Goal: Participate in discussion: Engage in conversation with other users on a specific topic

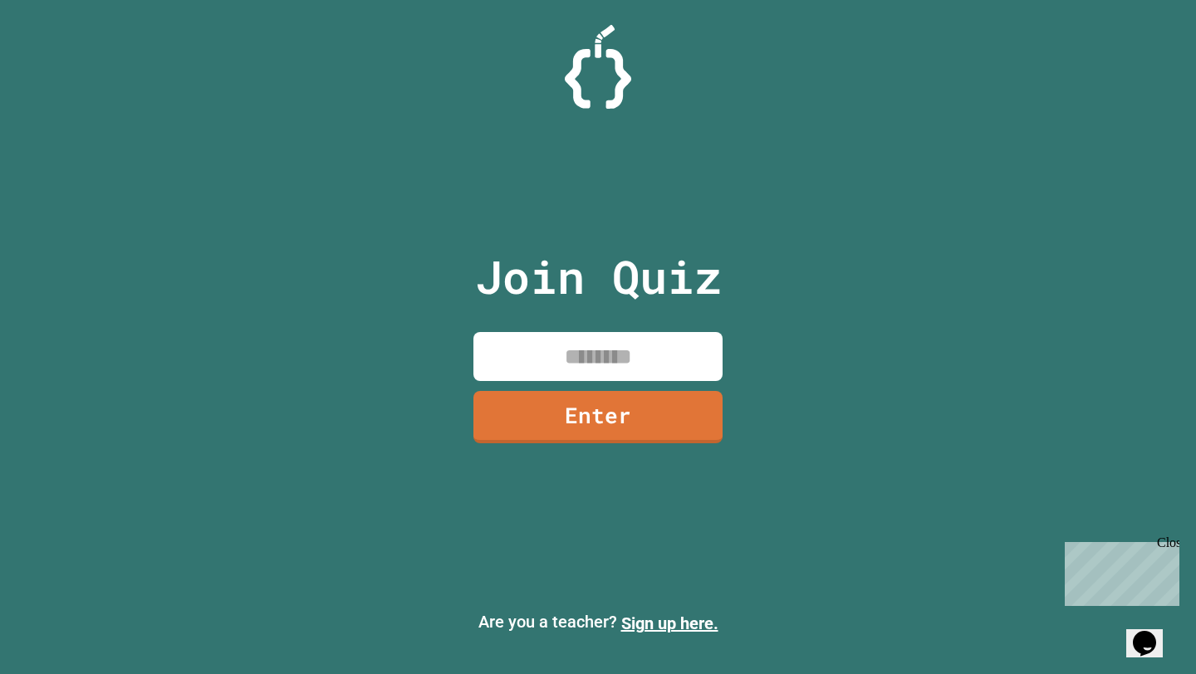
click at [542, 376] on input at bounding box center [597, 356] width 249 height 49
type input "********"
click at [575, 457] on div "Join Quiz ******** Enter" at bounding box center [598, 337] width 280 height 591
click at [585, 424] on link "Enter" at bounding box center [597, 417] width 249 height 52
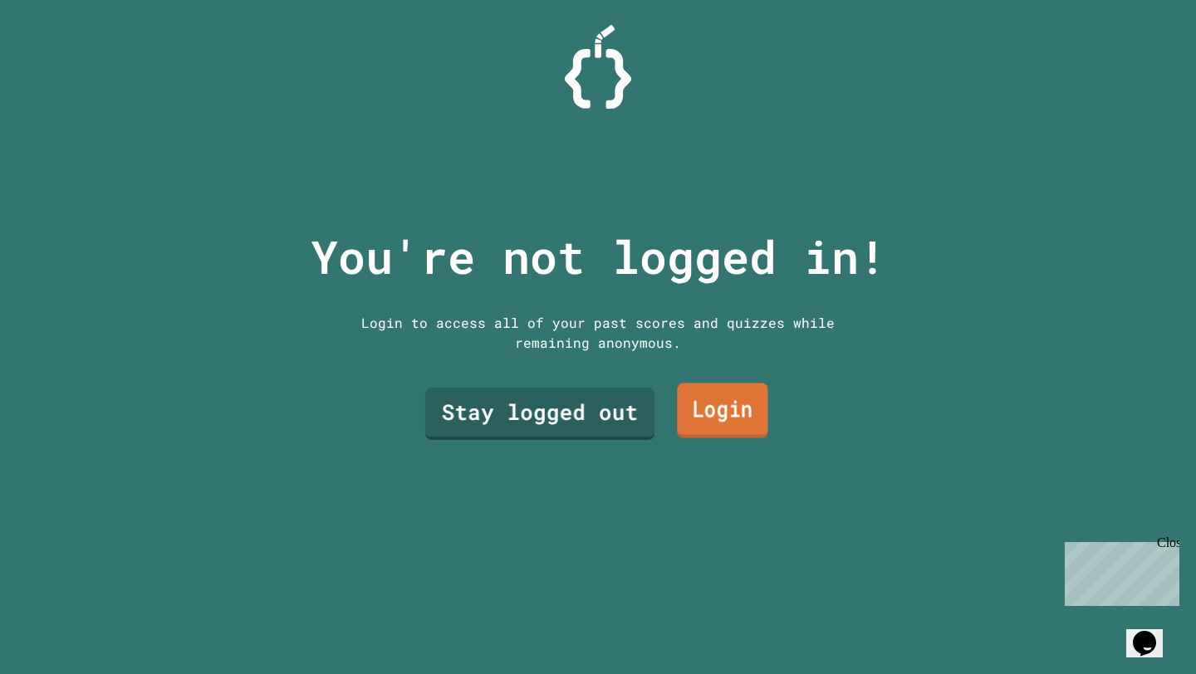
click at [589, 418] on link "Stay logged out" at bounding box center [539, 414] width 229 height 52
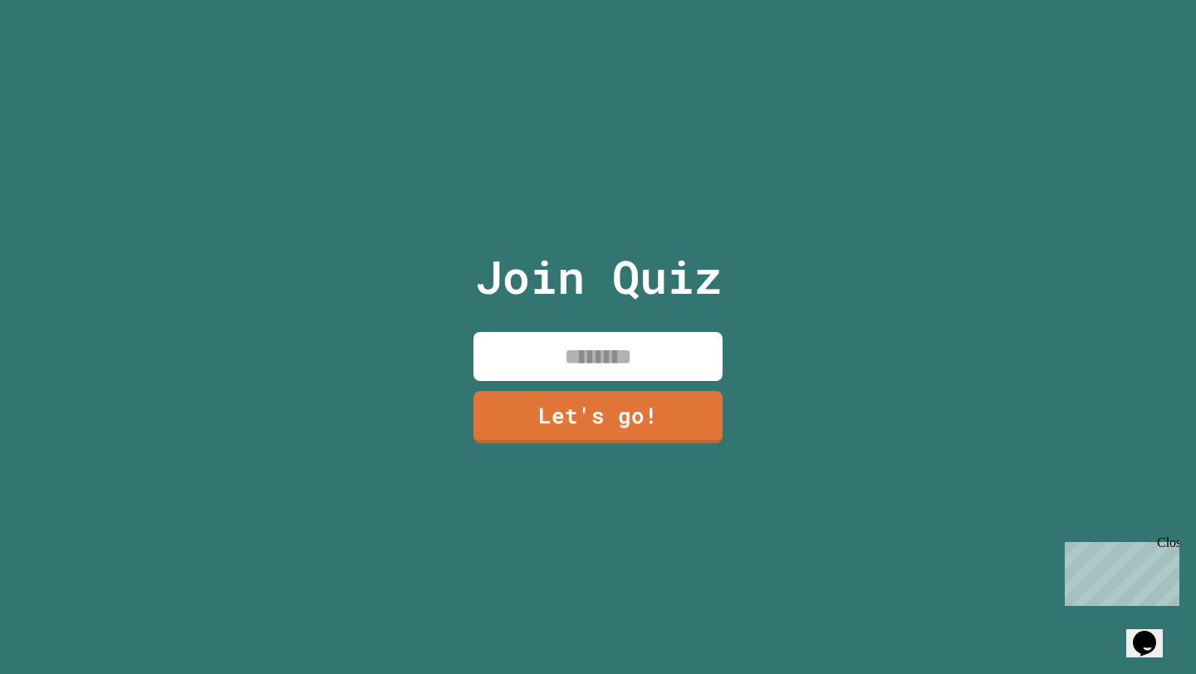
click at [585, 350] on input at bounding box center [597, 356] width 249 height 49
type input "******"
click at [590, 441] on link "Let's go!" at bounding box center [597, 416] width 245 height 55
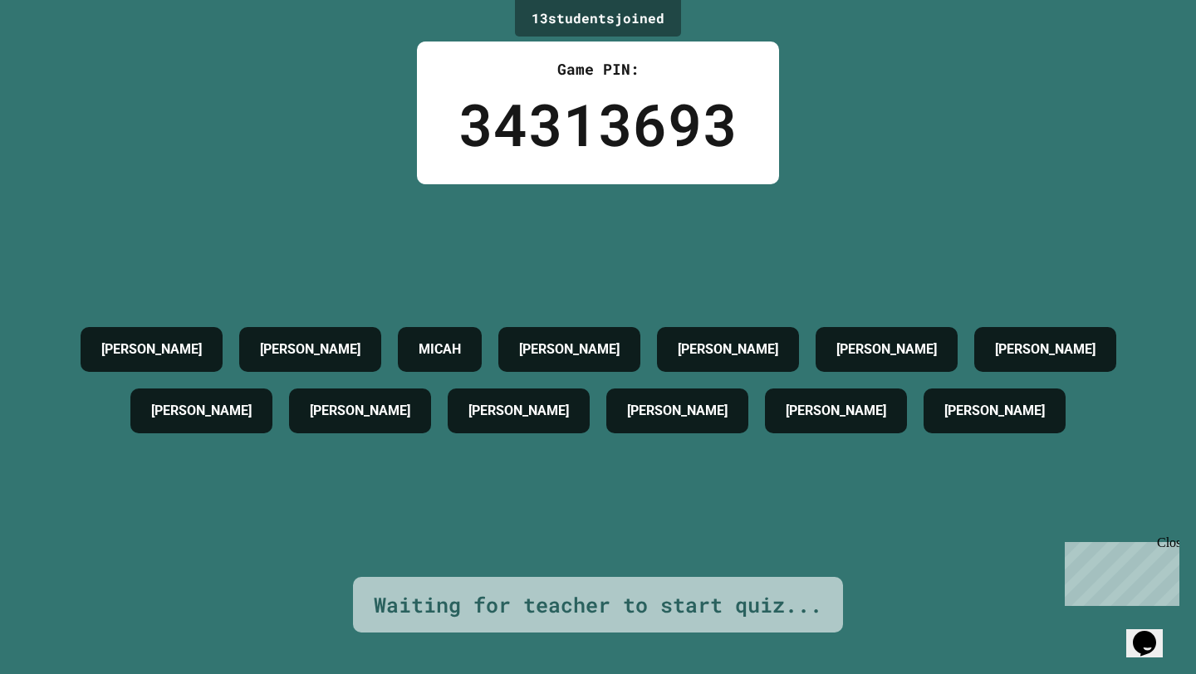
click at [1133, 630] on div "Opens Chat This icon Opens the chat window." at bounding box center [1144, 643] width 27 height 27
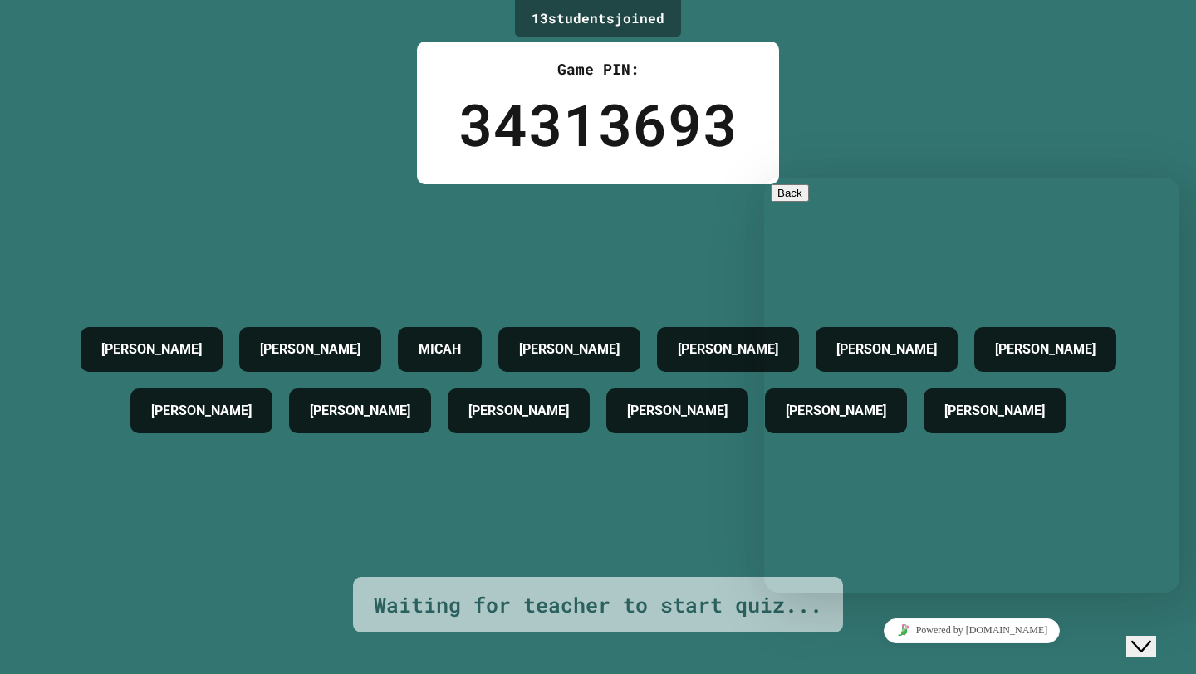
click at [782, 202] on button "Back" at bounding box center [789, 192] width 38 height 17
click at [981, 111] on div "13 student s joined Game PIN: 34313693 HENRY ALEX MICAH CONNER DANIEL GARRETT R…" at bounding box center [598, 337] width 1196 height 674
click at [1147, 638] on icon "Close Chat This icon closes the chat window." at bounding box center [1141, 647] width 20 height 20
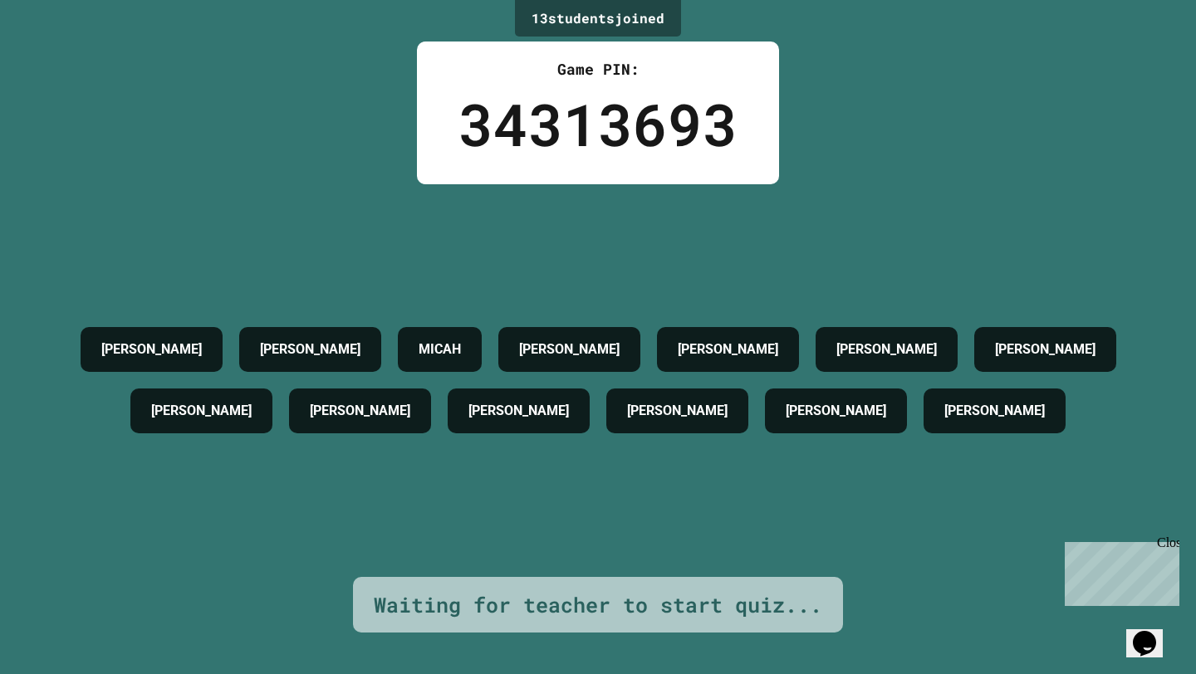
click at [1147, 638] on icon "Chat widget" at bounding box center [1143, 643] width 23 height 25
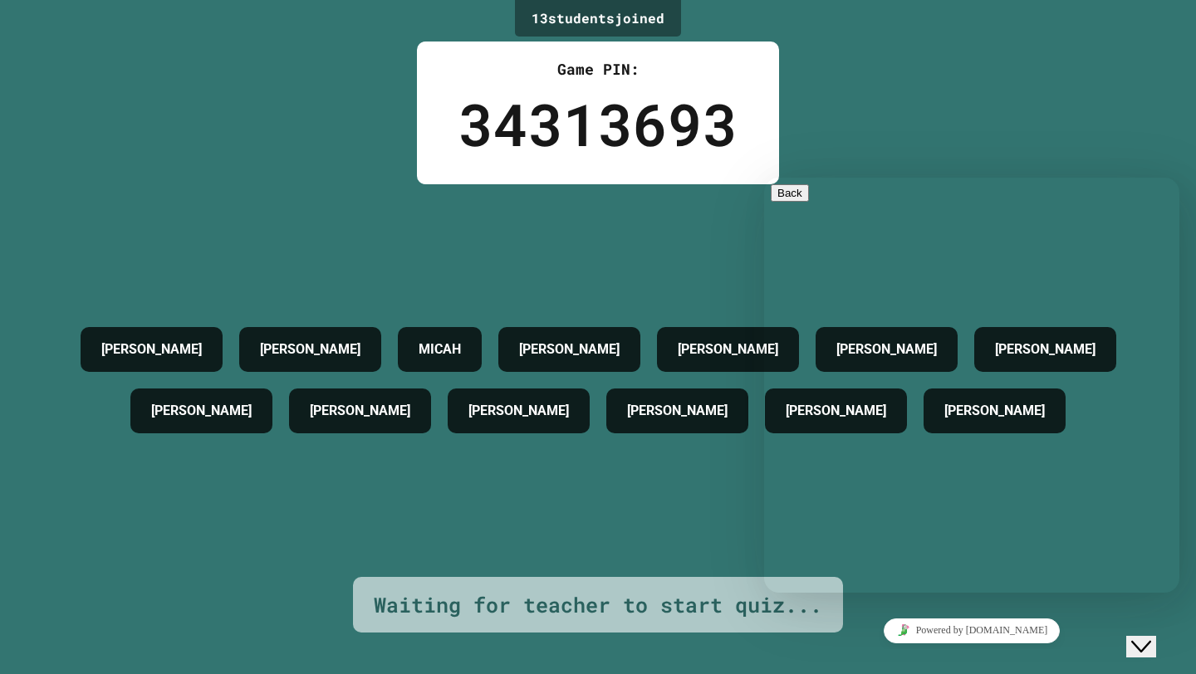
click at [1132, 614] on div "Close Chat This icon closes the chat window." at bounding box center [1152, 614] width 40 height 0
click at [1184, 635] on div "13 student s joined Game PIN: 34313693 HENRY ALEX MICAH CONNER DANIEL GARRETT R…" at bounding box center [598, 337] width 1196 height 674
click at [1151, 637] on icon "Close Chat This icon closes the chat window." at bounding box center [1141, 647] width 20 height 20
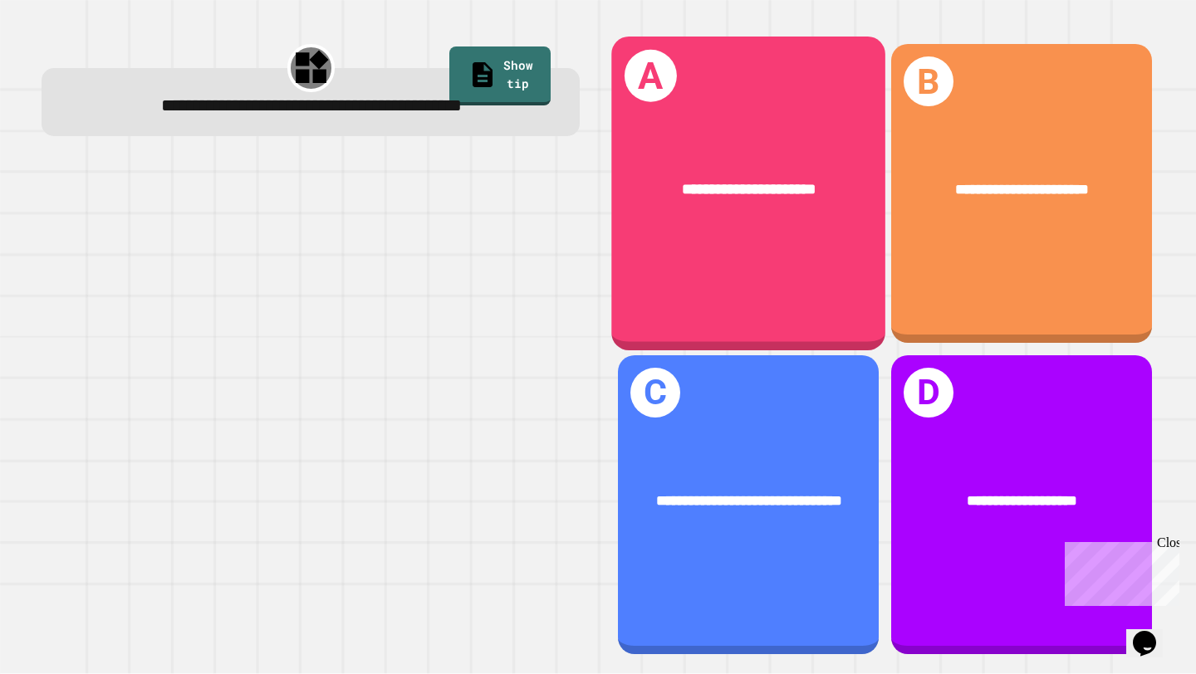
click at [789, 257] on div "**********" at bounding box center [749, 194] width 274 height 314
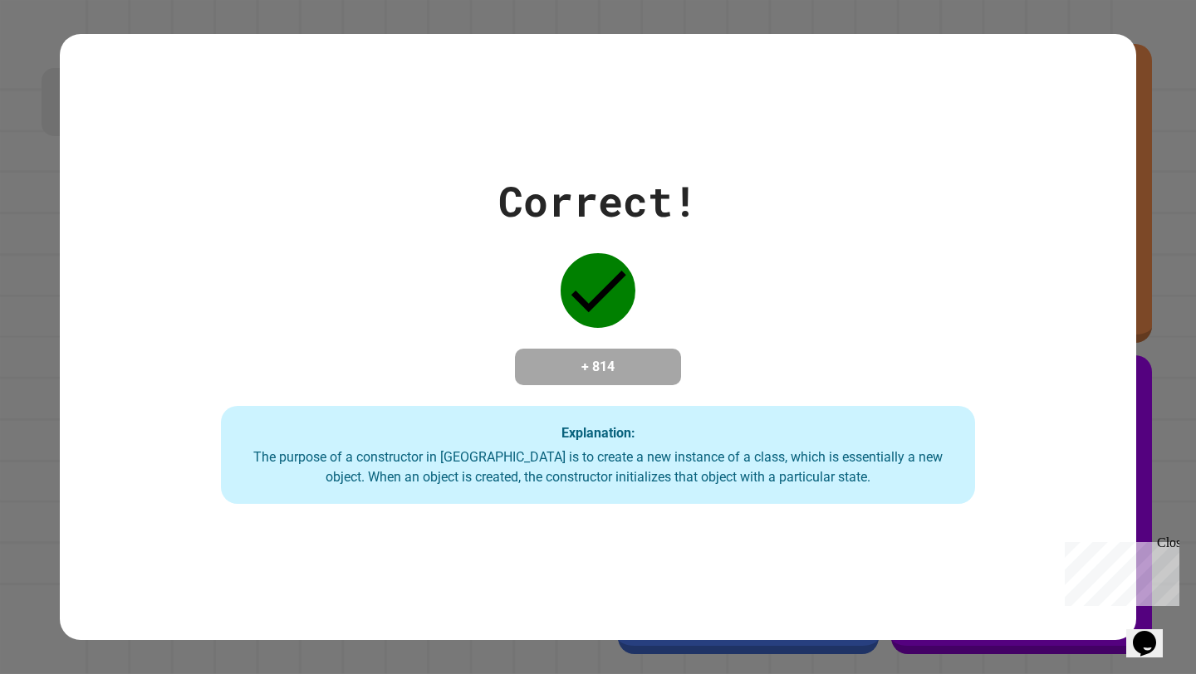
click at [1174, 539] on div "Close" at bounding box center [1167, 546] width 21 height 21
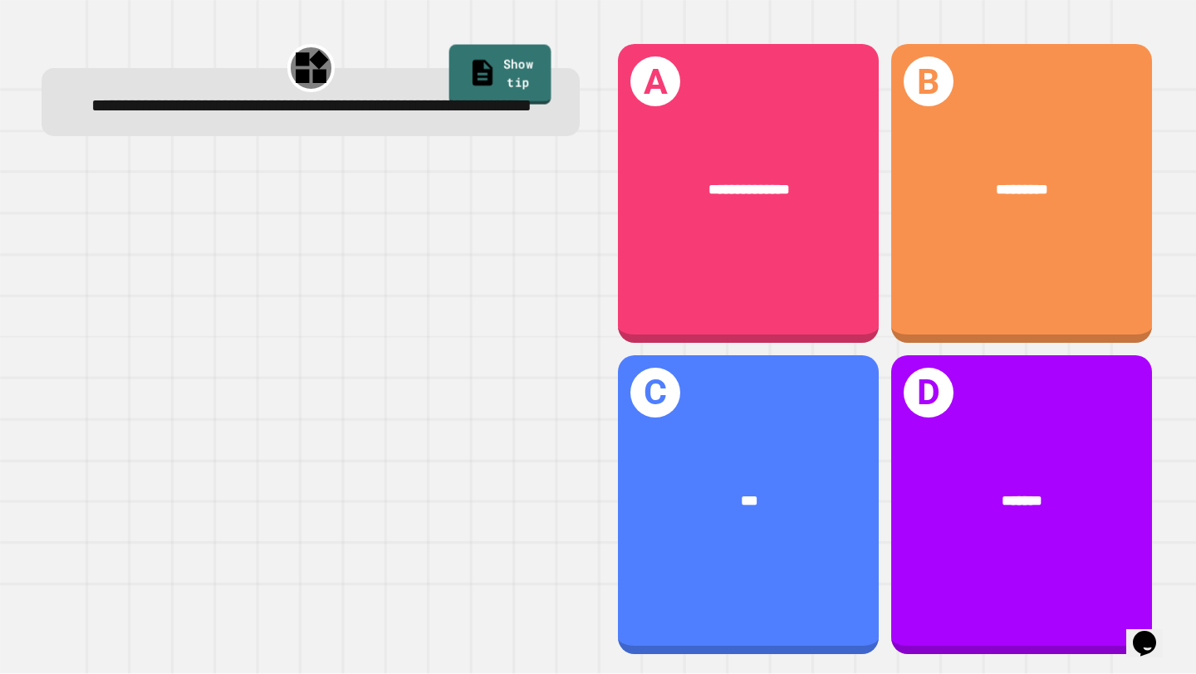
click at [495, 76] on link "Show tip" at bounding box center [500, 75] width 102 height 61
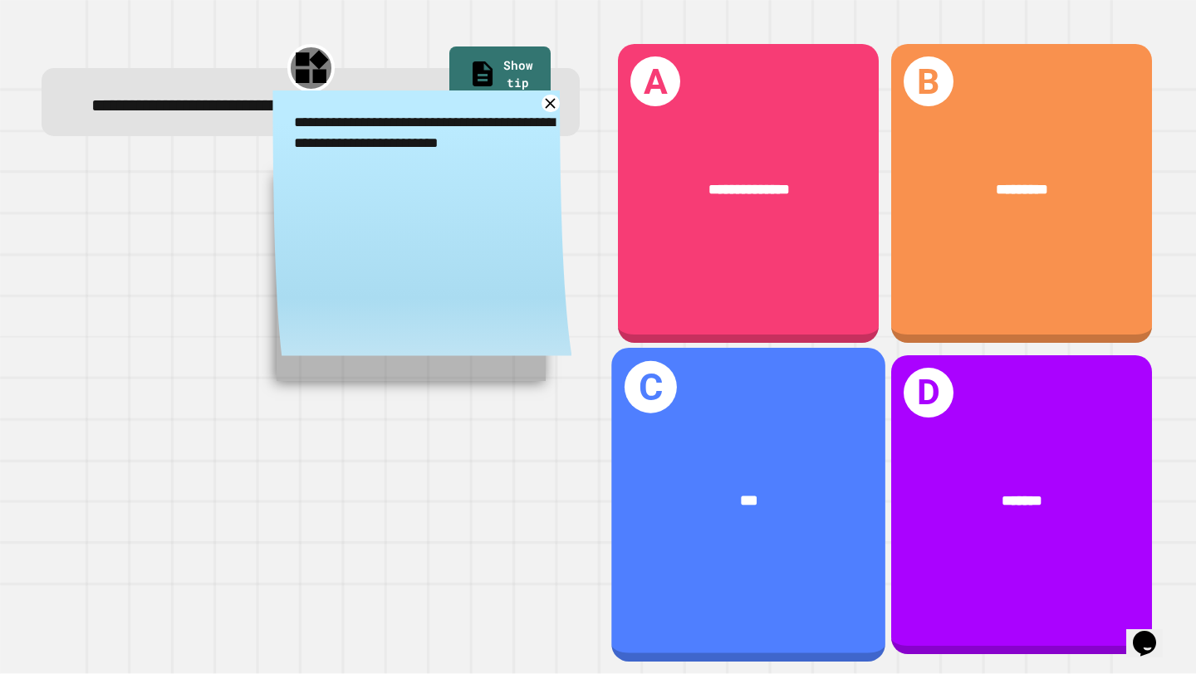
click at [700, 452] on div "C ***" at bounding box center [749, 505] width 274 height 314
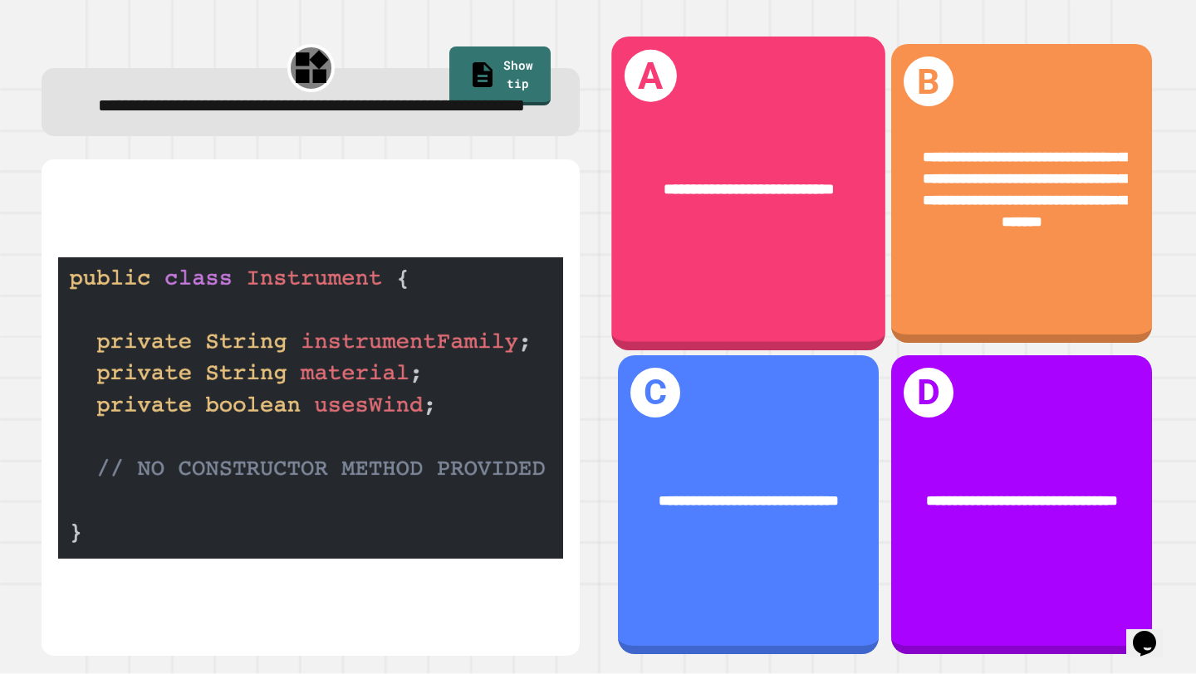
click at [830, 232] on div "**********" at bounding box center [749, 194] width 274 height 314
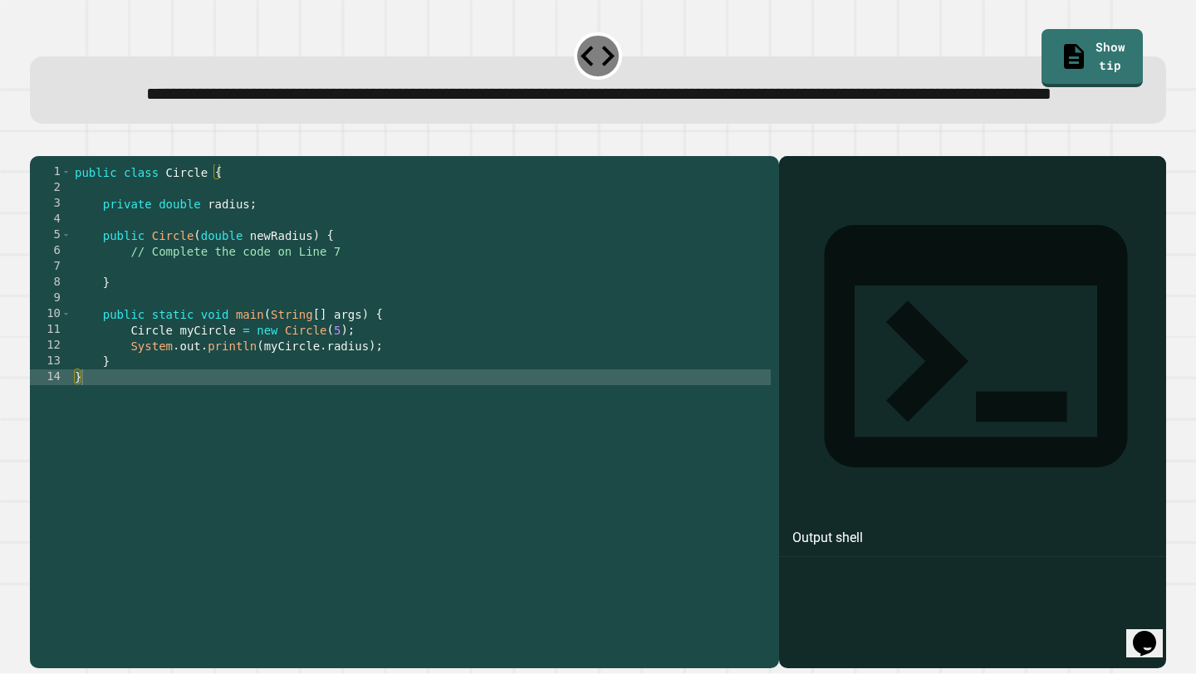
click at [874, 323] on div at bounding box center [972, 436] width 370 height 464
click at [171, 318] on div "public class Circle { private double radius ; public Circle ( double newRadius …" at bounding box center [420, 392] width 699 height 457
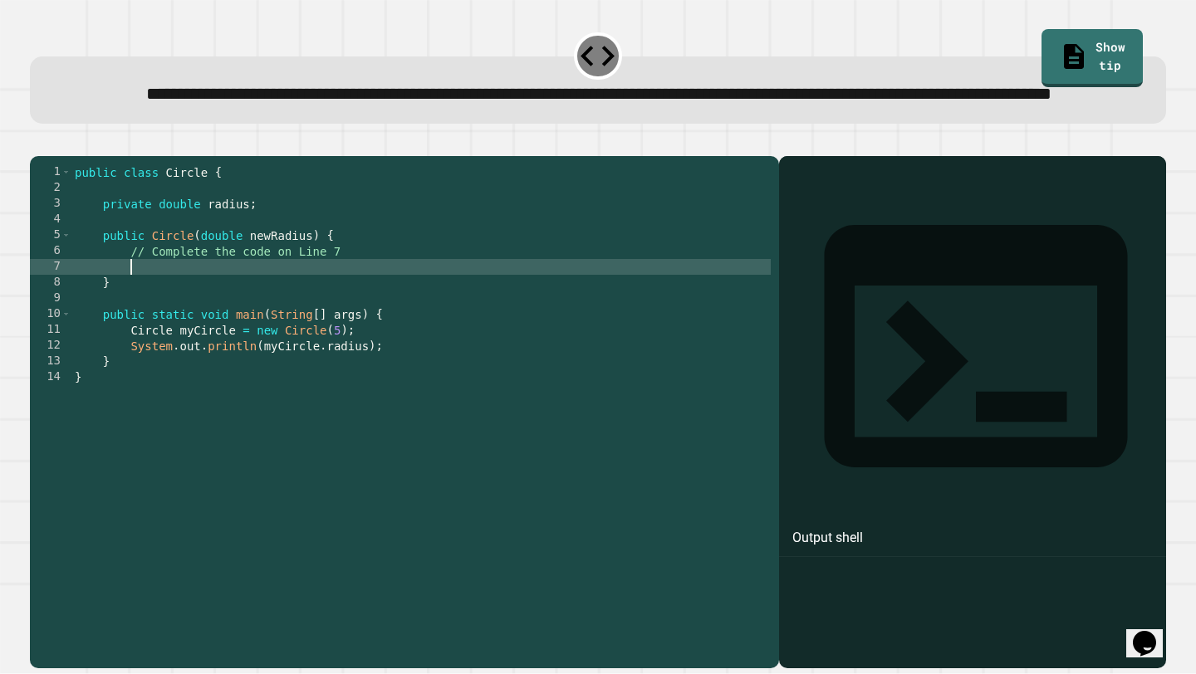
type textarea "*"
type textarea "**********"
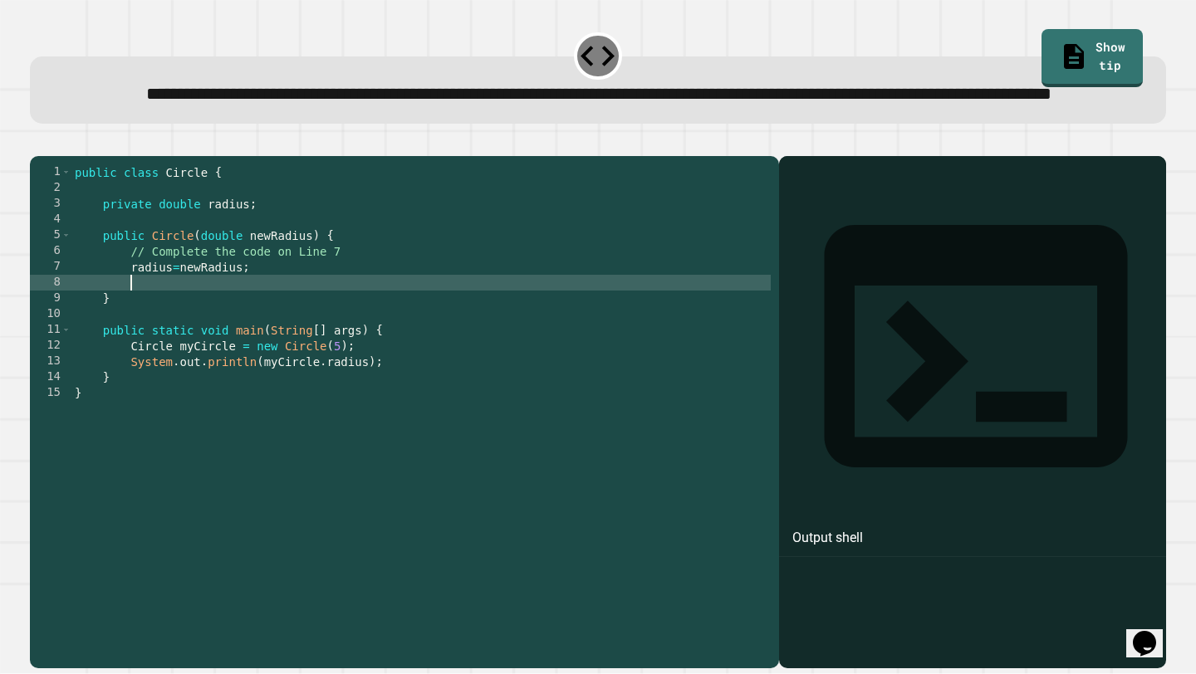
scroll to position [0, 1]
click at [53, 158] on icon "button" at bounding box center [49, 152] width 9 height 12
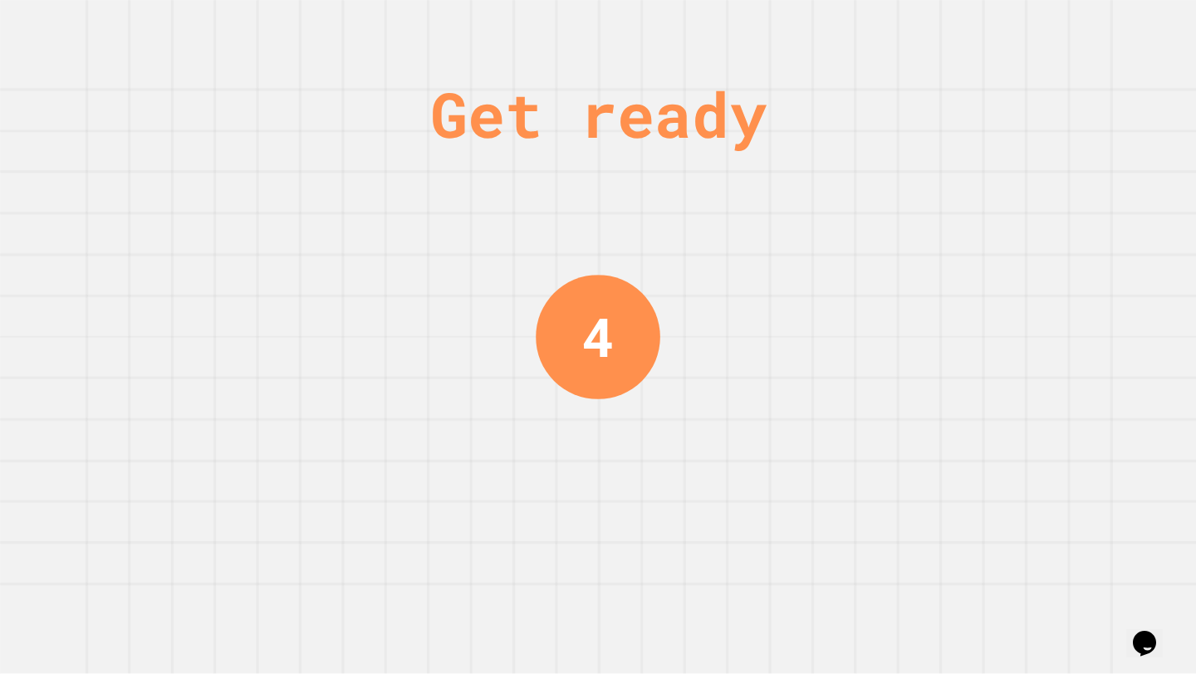
scroll to position [0, 0]
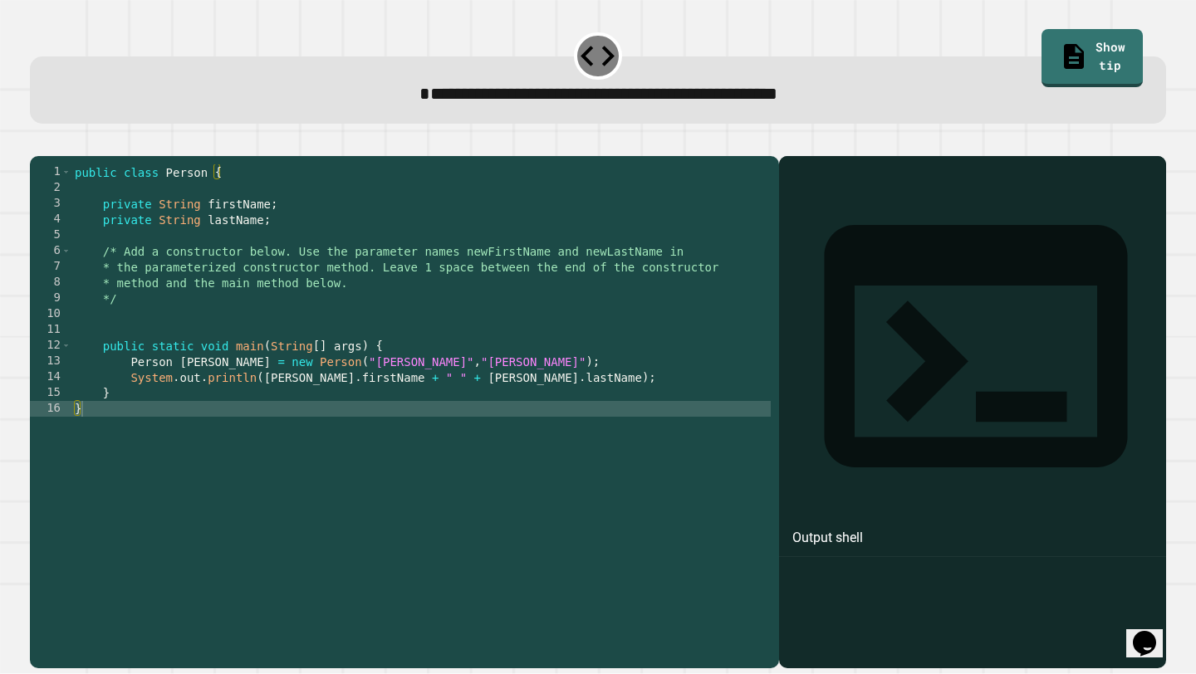
click at [214, 198] on div "public class Person { private String firstName ; private String lastName ; /* A…" at bounding box center [420, 408] width 699 height 489
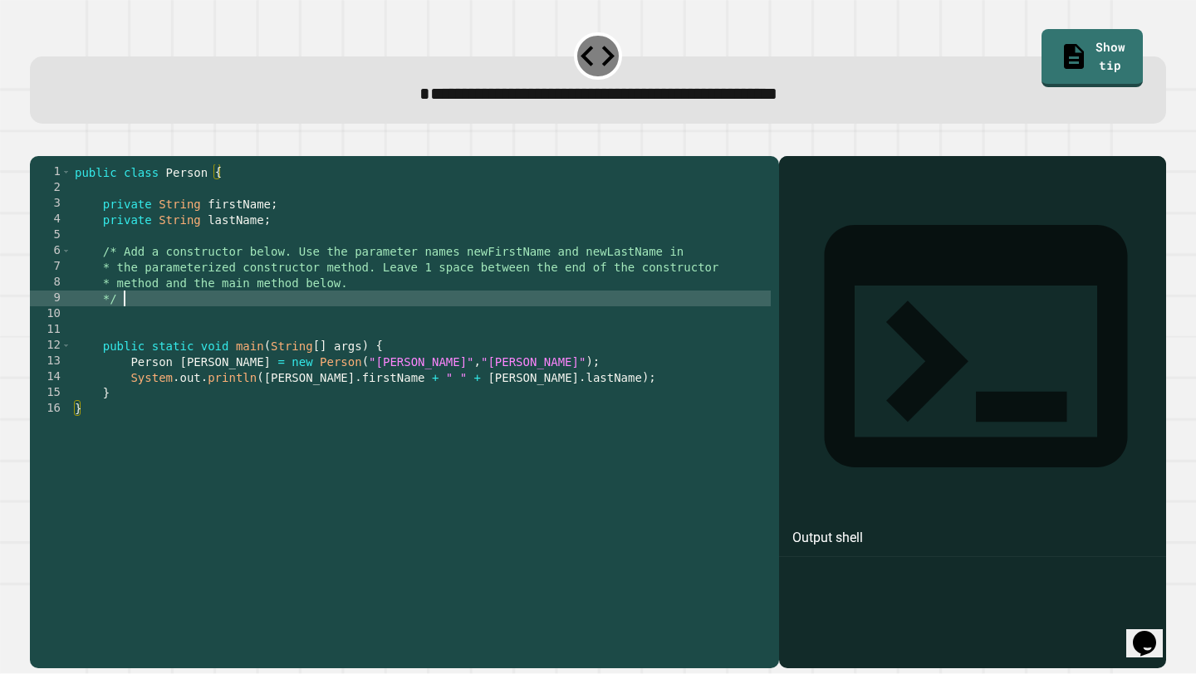
click at [238, 325] on div "public class Person { private String firstName ; private String lastName ; /* A…" at bounding box center [420, 408] width 699 height 489
type textarea "**"
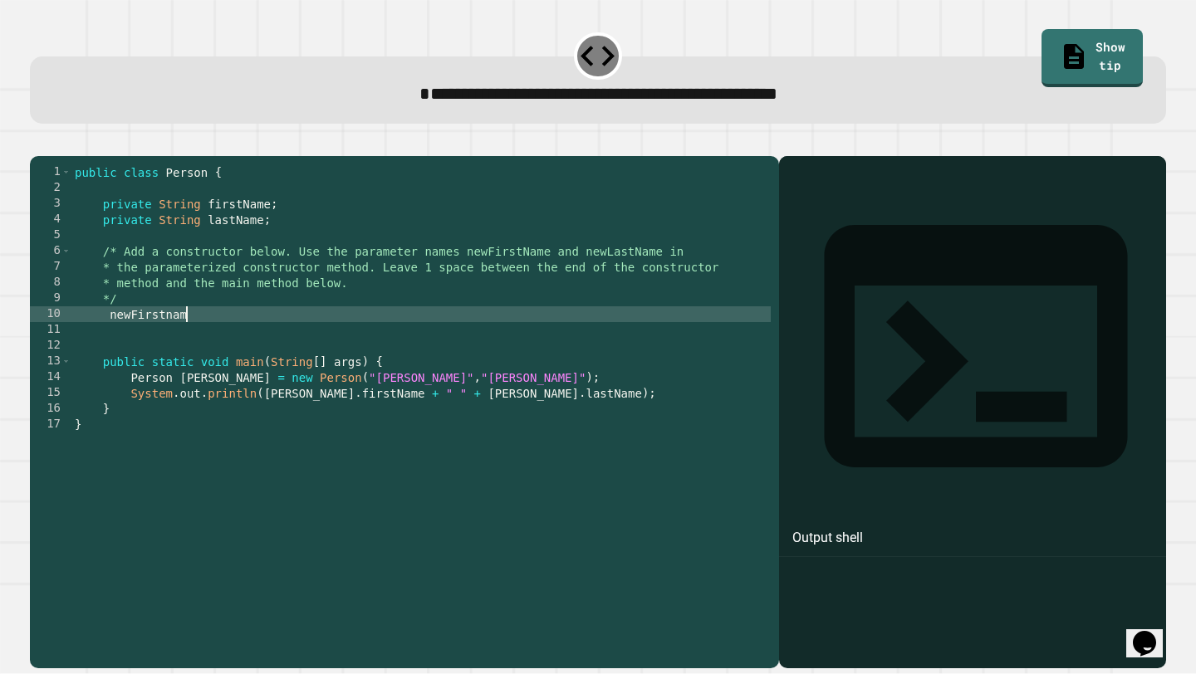
scroll to position [0, 7]
click at [111, 343] on div "public class Person { private String firstName ; private String lastName ; /* A…" at bounding box center [420, 408] width 699 height 489
click at [264, 340] on div "public class Person { private String firstName ; private String lastName ; /* A…" at bounding box center [420, 408] width 699 height 489
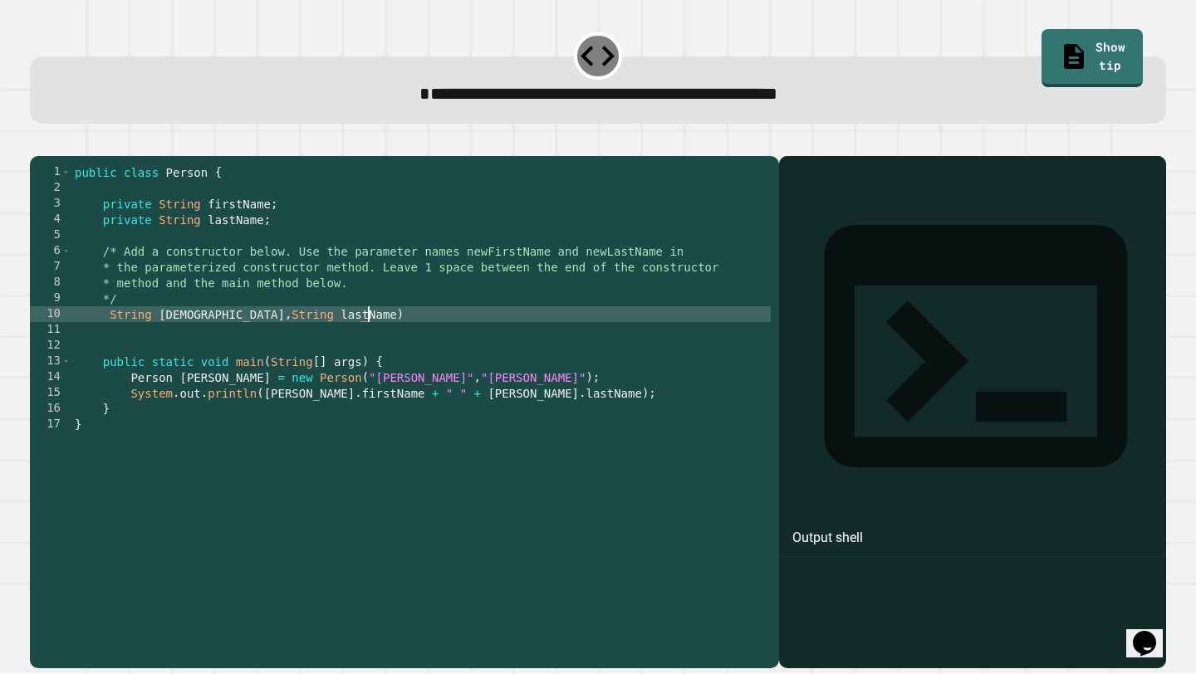
click at [112, 342] on div "public class Person { private String firstName ; private String lastName ; /* A…" at bounding box center [420, 408] width 699 height 489
click at [54, 156] on icon "button" at bounding box center [49, 152] width 9 height 12
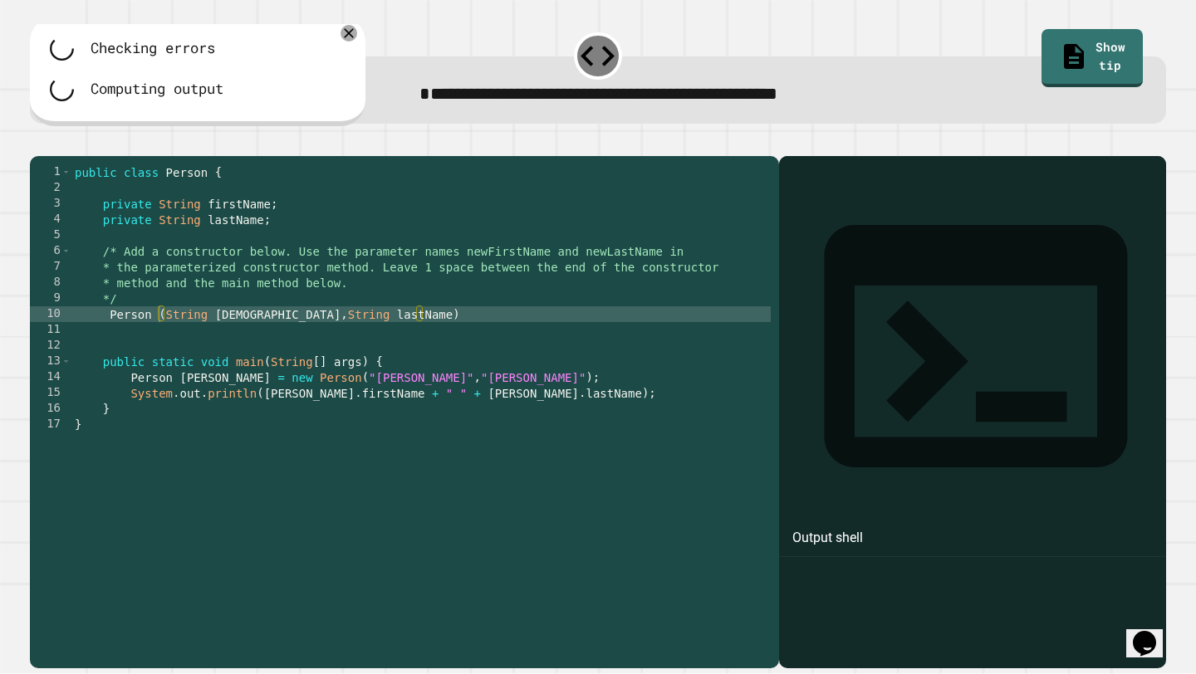
click at [110, 339] on div "public class Person { private String firstName ; private String lastName ; /* A…" at bounding box center [420, 408] width 699 height 489
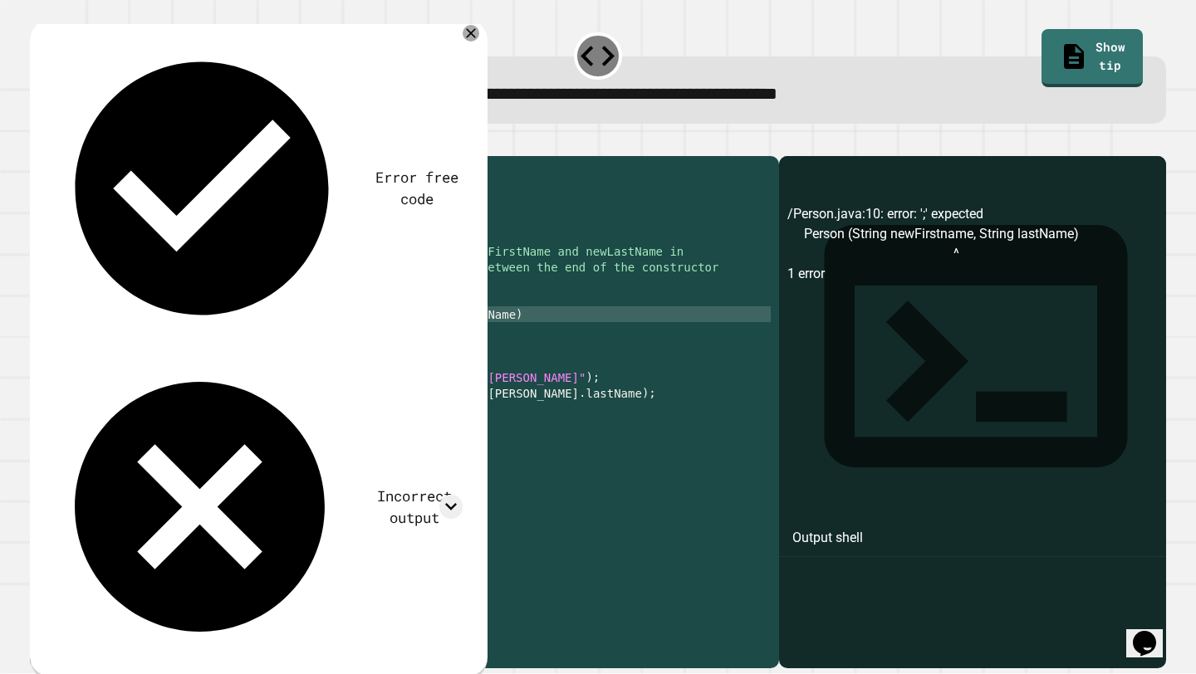
scroll to position [0, 7]
click at [38, 142] on icon "button" at bounding box center [38, 142] width 0 height 0
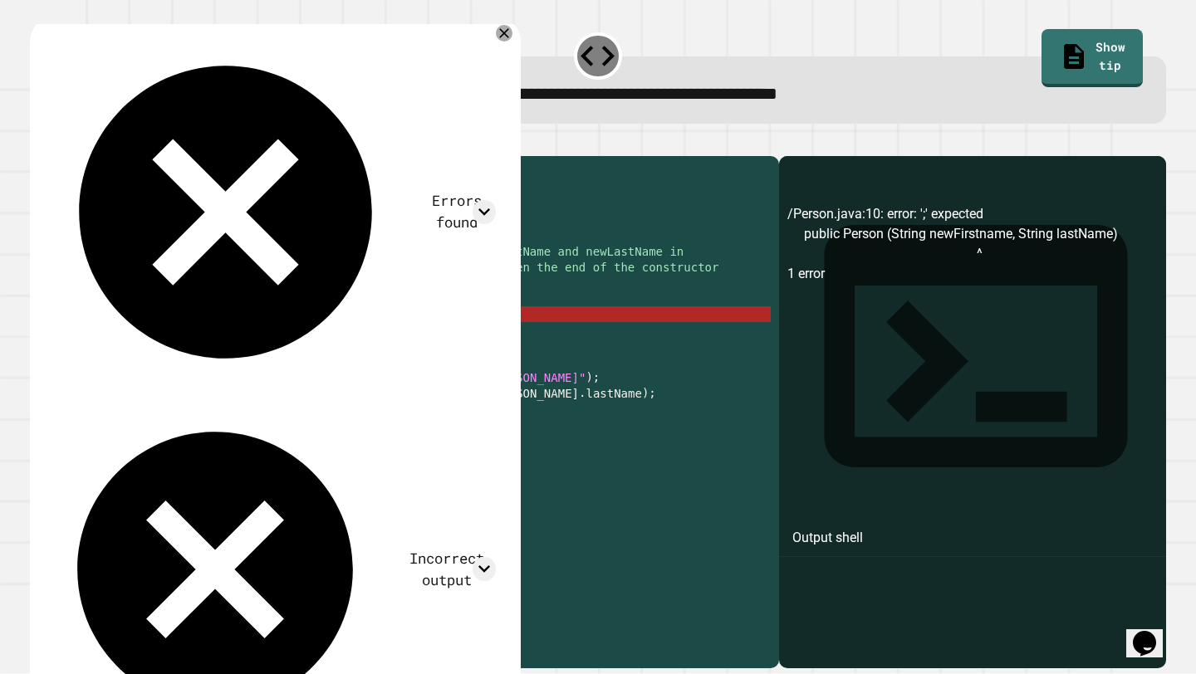
click at [153, 331] on div "public class Person { private String firstName ; private String lastName ; /* A…" at bounding box center [420, 408] width 699 height 489
click at [157, 335] on div "public class Person { private String firstName ; private String lastName ; /* A…" at bounding box center [420, 408] width 699 height 489
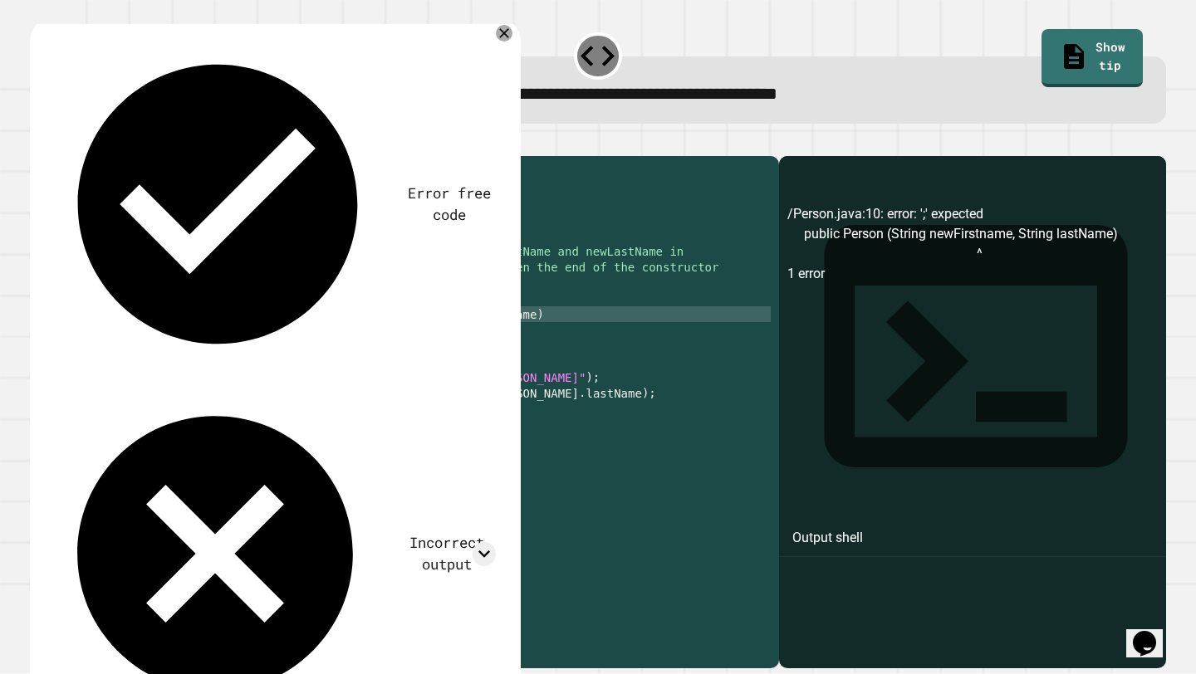
scroll to position [0, 7]
click at [53, 150] on icon "button" at bounding box center [49, 152] width 9 height 12
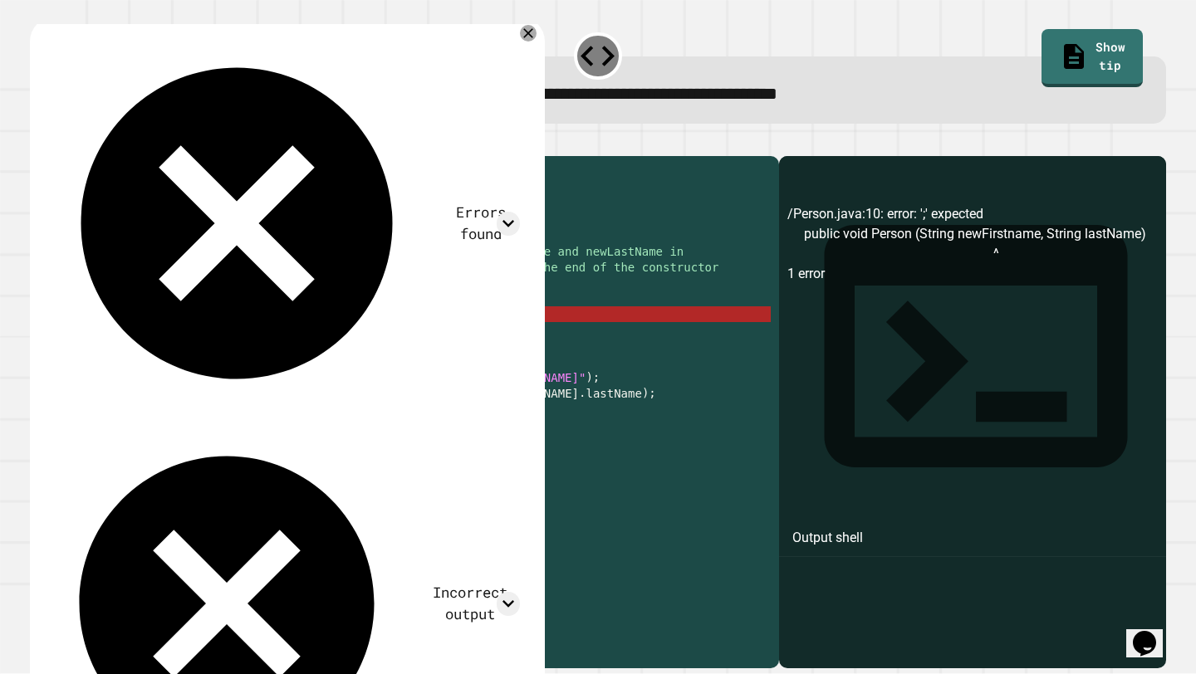
click at [159, 341] on div "public class Person { private String firstName ; private String lastName ; /* A…" at bounding box center [420, 408] width 699 height 489
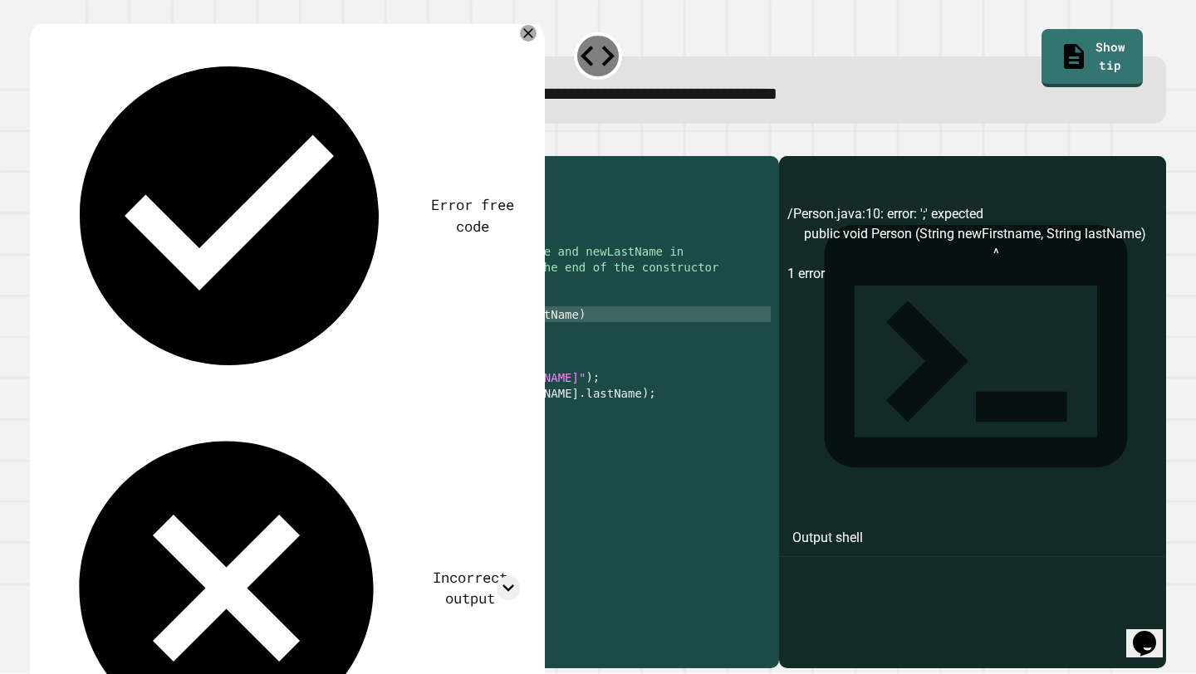
scroll to position [0, 9]
click at [54, 155] on icon "button" at bounding box center [49, 152] width 9 height 12
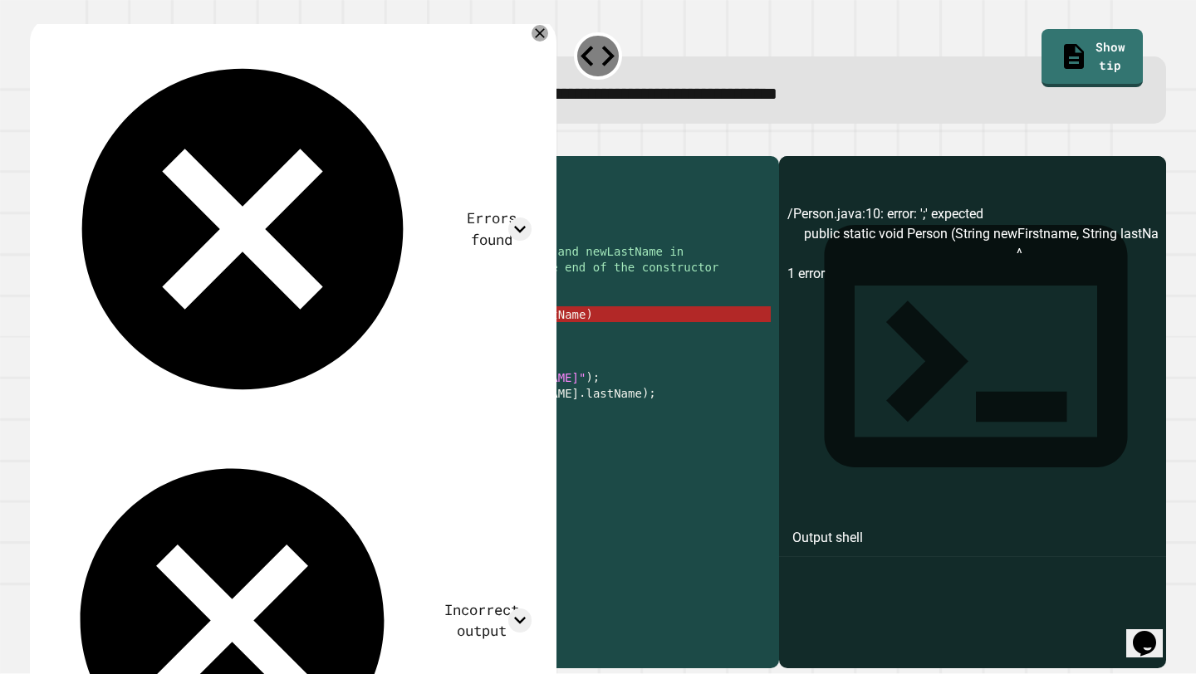
click at [573, 338] on div "public class Person { private String firstName ; private String lastName ; /* A…" at bounding box center [420, 408] width 699 height 489
type textarea "**********"
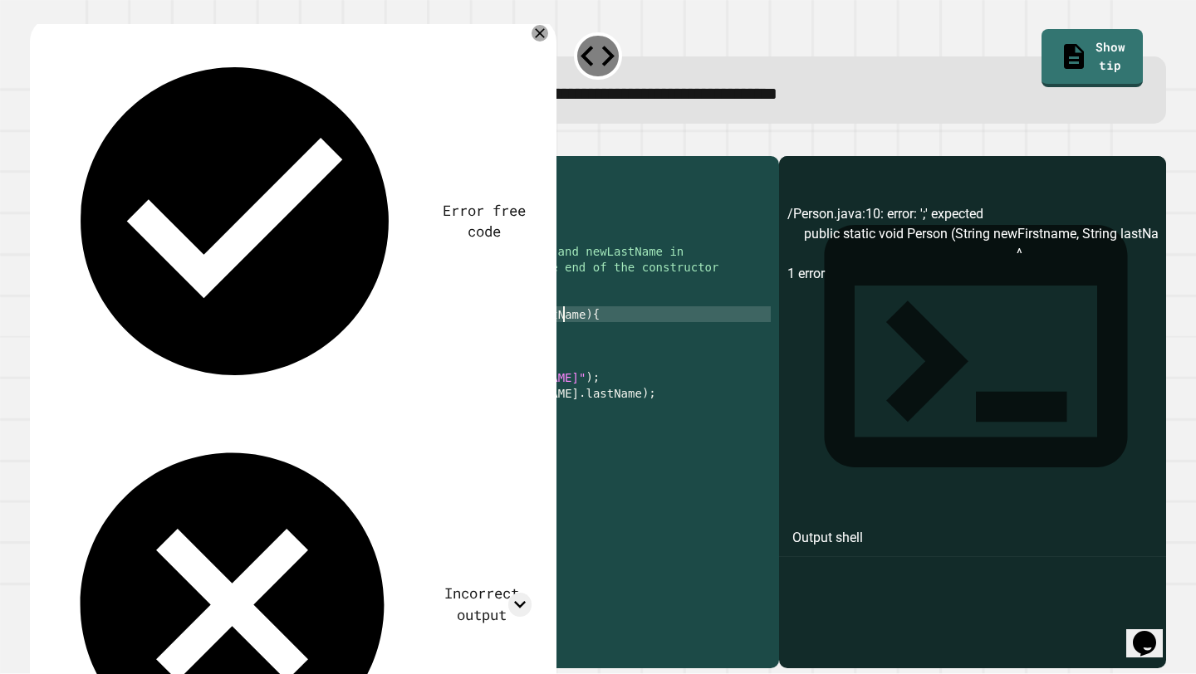
scroll to position [0, 34]
click at [237, 369] on div "public class Person { private String firstName ; private String lastName ; /* A…" at bounding box center [420, 408] width 699 height 489
type textarea "*"
click at [203, 355] on div "public class Person { private String firstName ; private String lastName ; /* A…" at bounding box center [420, 408] width 699 height 489
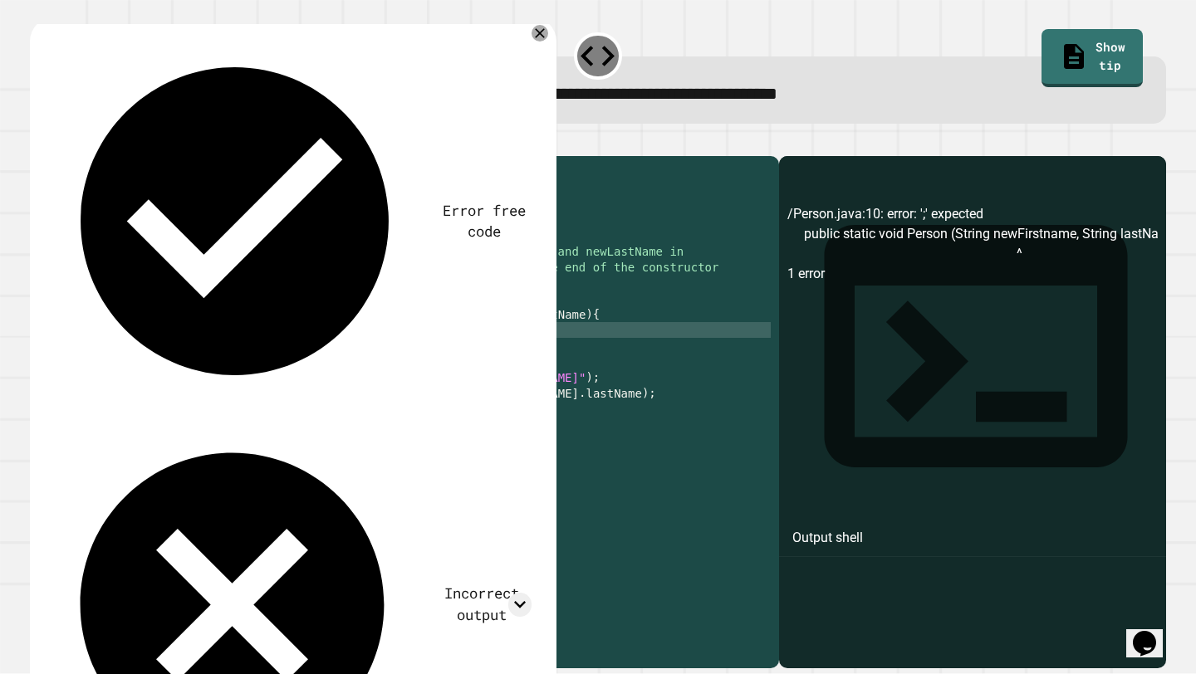
scroll to position [0, 2]
type textarea "*"
type textarea "**"
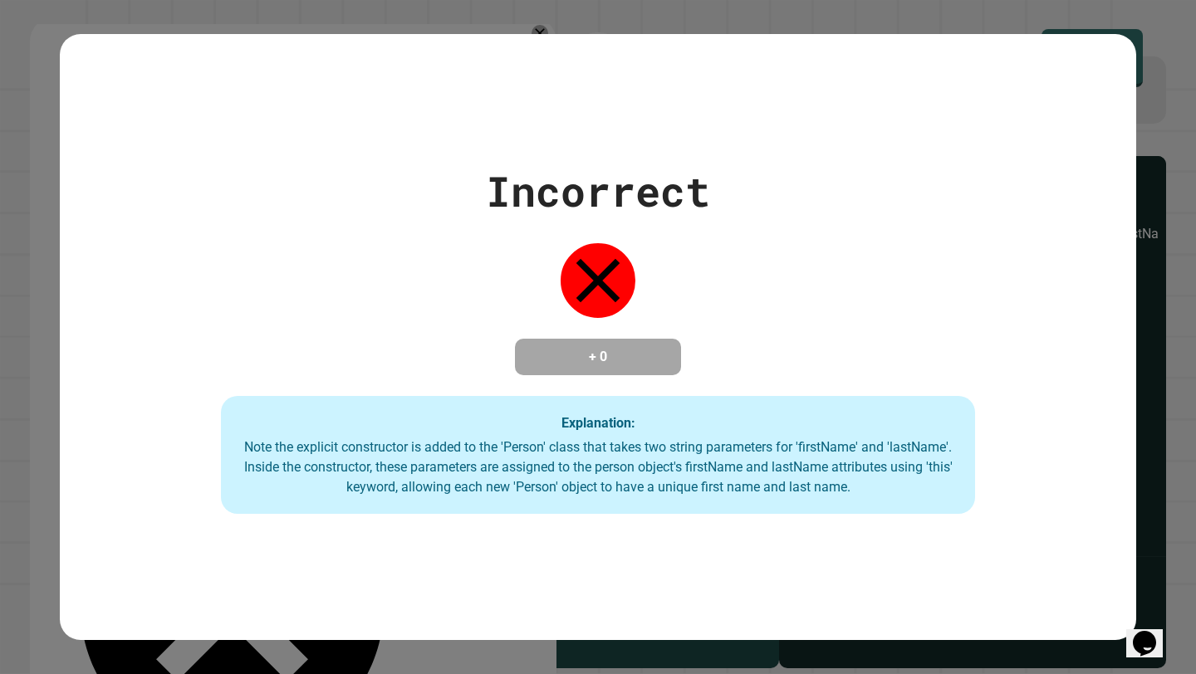
drag, startPoint x: 347, startPoint y: 340, endPoint x: 424, endPoint y: 333, distance: 77.5
click at [425, 333] on div "**********" at bounding box center [598, 337] width 1196 height 674
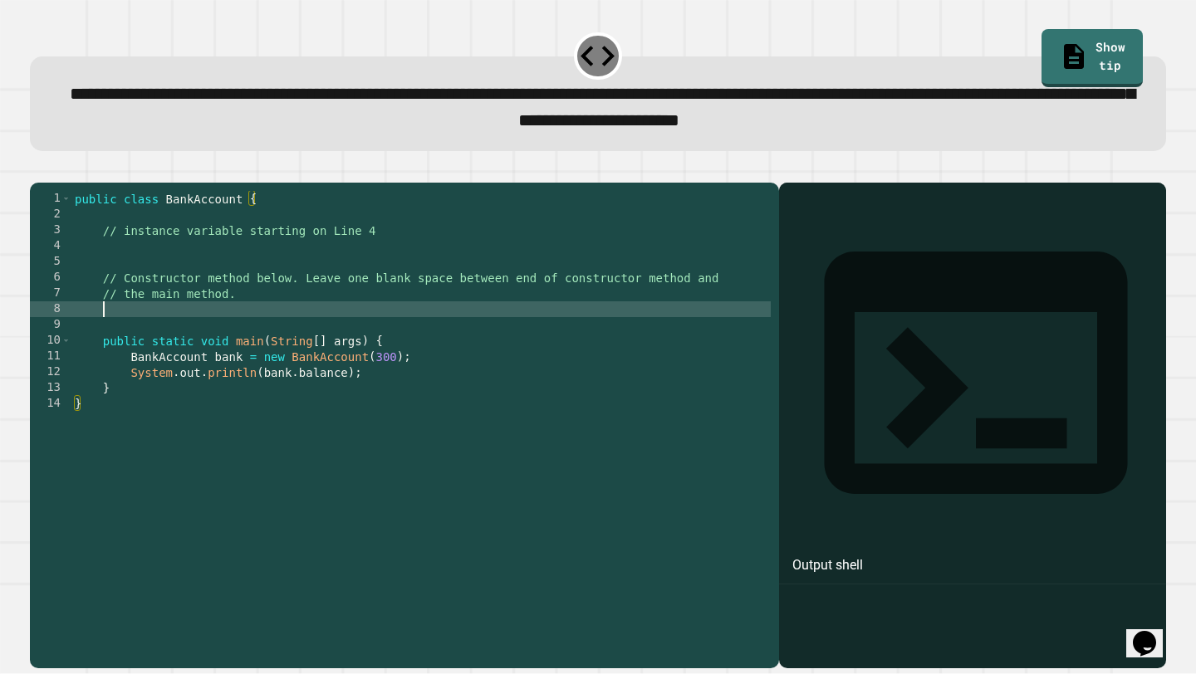
click at [175, 339] on div "public class BankAccount { // instance variable starting on Line 4 // Construct…" at bounding box center [420, 419] width 699 height 457
click at [139, 275] on div "public class BankAccount { // instance variable starting on Line 4 // Construct…" at bounding box center [420, 419] width 699 height 457
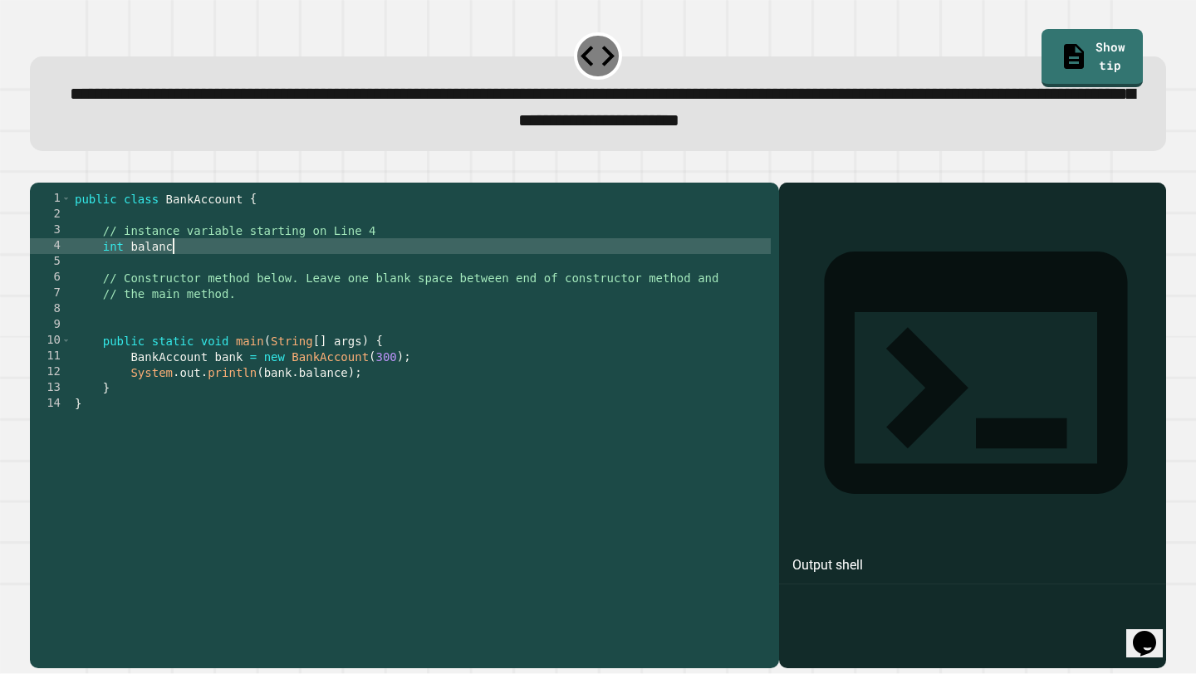
scroll to position [0, 7]
type textarea "**********"
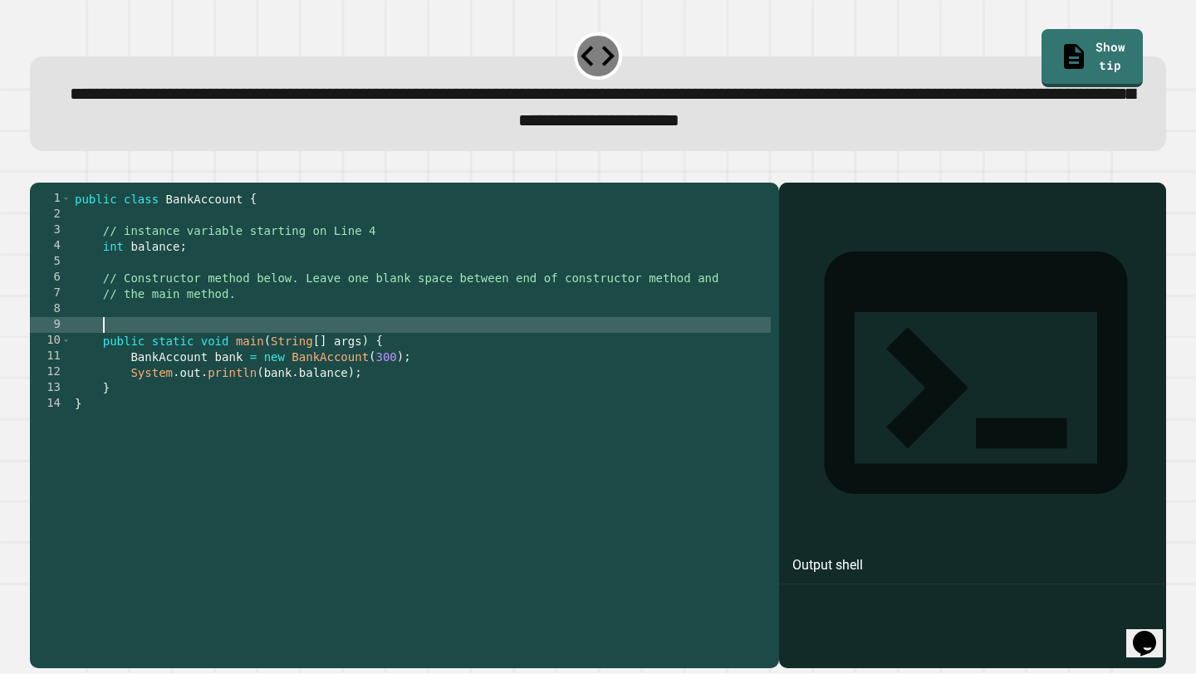
click at [131, 355] on div "public class BankAccount { // instance variable starting on Line 4 int balance …" at bounding box center [420, 419] width 699 height 457
click at [101, 353] on div "public class BankAccount { // instance variable starting on Line 4 int balance …" at bounding box center [420, 419] width 699 height 457
click at [244, 353] on div "public class BankAccount { // instance variable starting on Line 4 int balance …" at bounding box center [420, 419] width 699 height 457
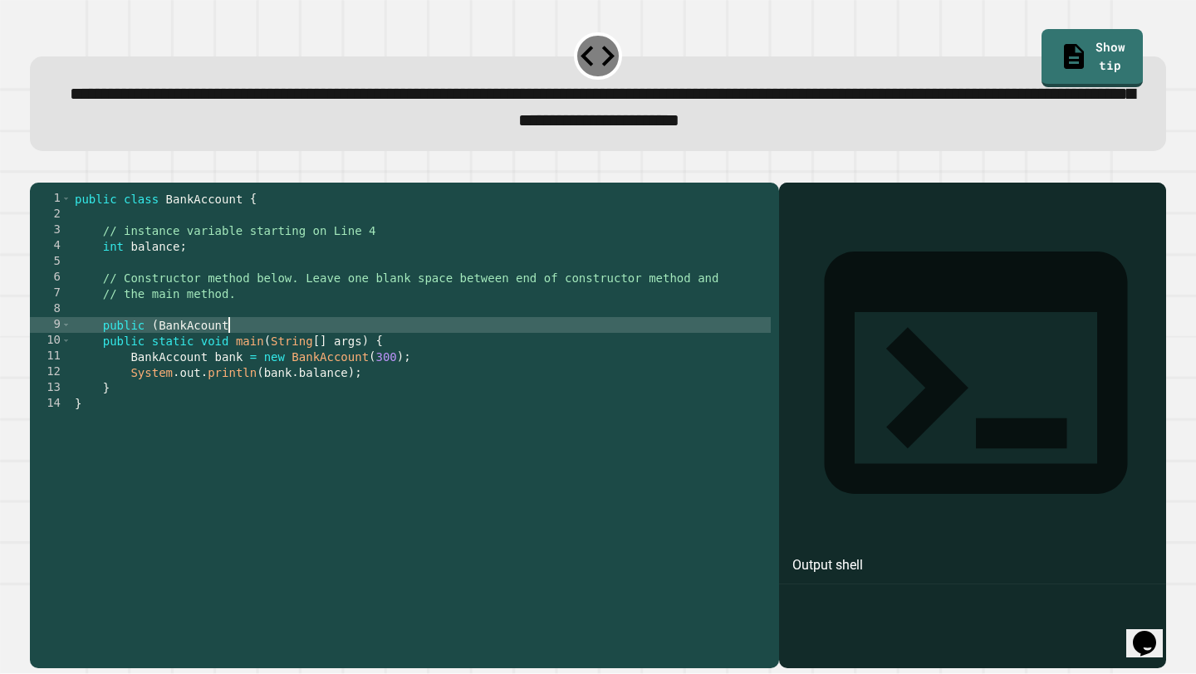
click at [157, 355] on div "public class BankAccount { // instance variable starting on Line 4 int balance …" at bounding box center [420, 419] width 699 height 457
click at [254, 350] on div "public class BankAccount { // instance variable starting on Line 4 int balance …" at bounding box center [420, 419] width 699 height 457
type textarea "**********"
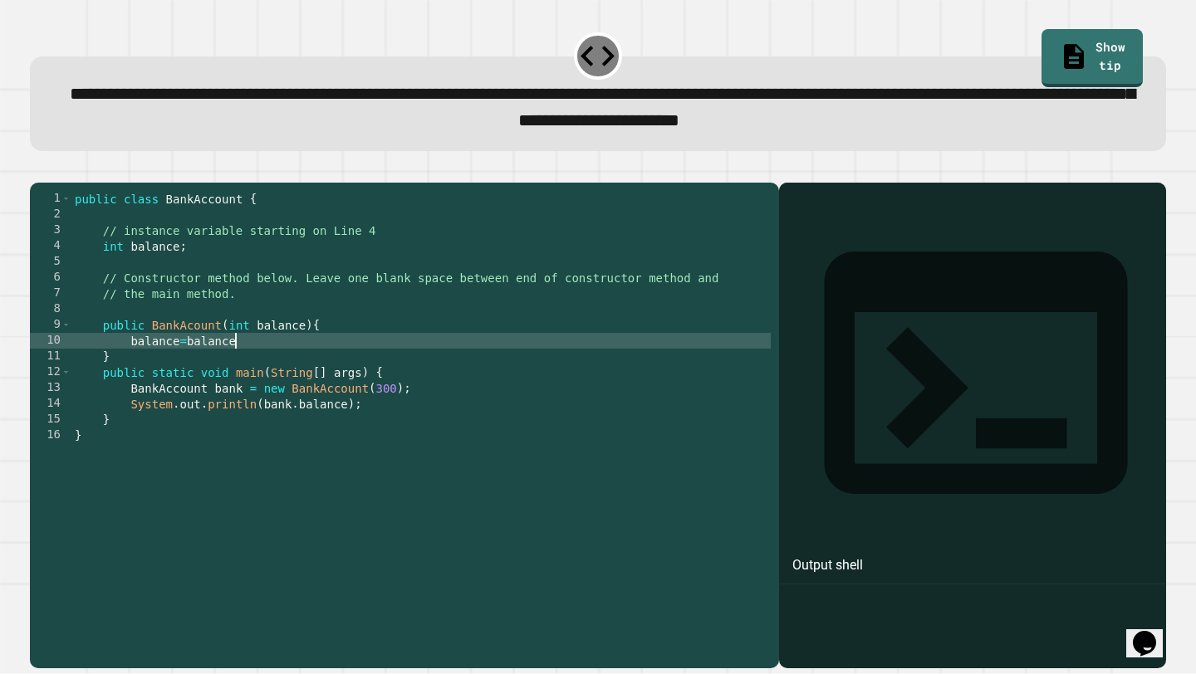
scroll to position [0, 11]
click at [38, 169] on button "button" at bounding box center [38, 169] width 0 height 0
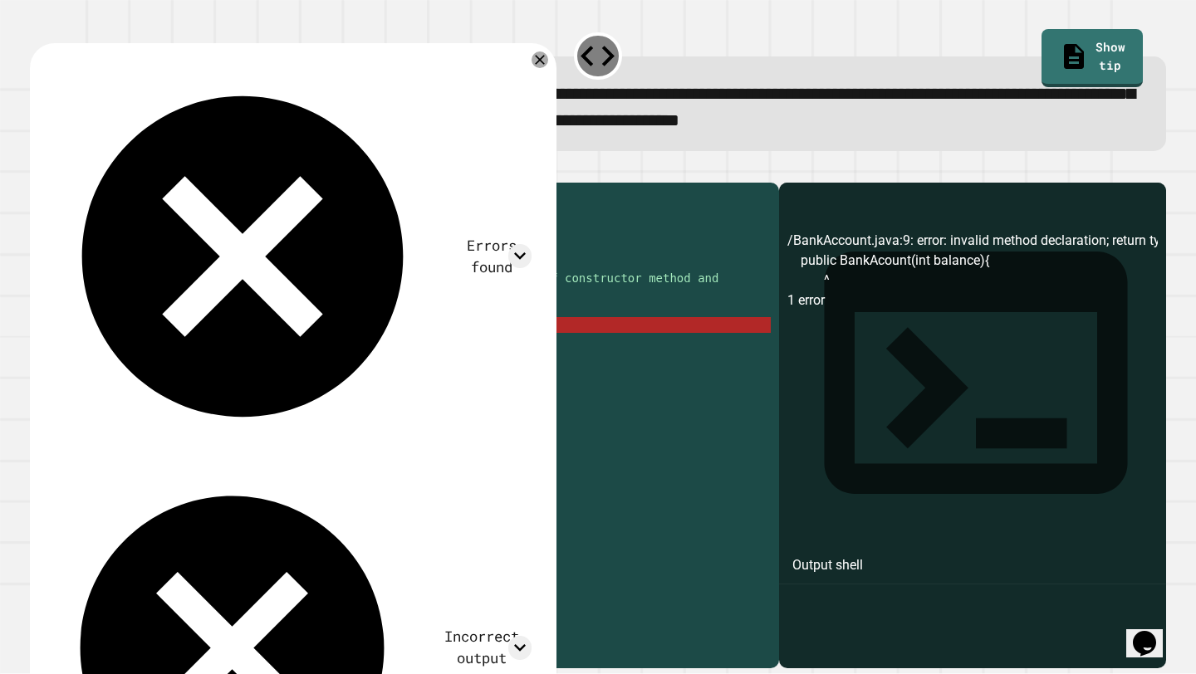
click at [149, 347] on div "public class BankAccount { // instance variable starting on Line 4 int balance …" at bounding box center [420, 419] width 699 height 457
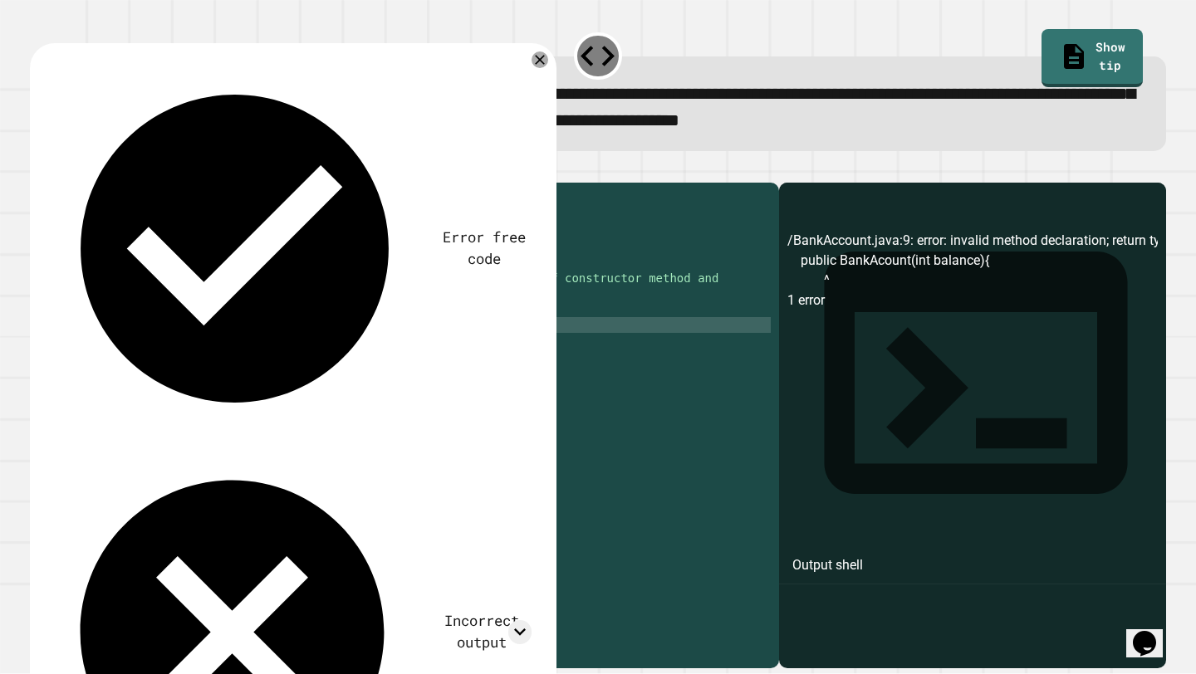
scroll to position [0, 7]
click at [38, 169] on icon "button" at bounding box center [38, 169] width 0 height 0
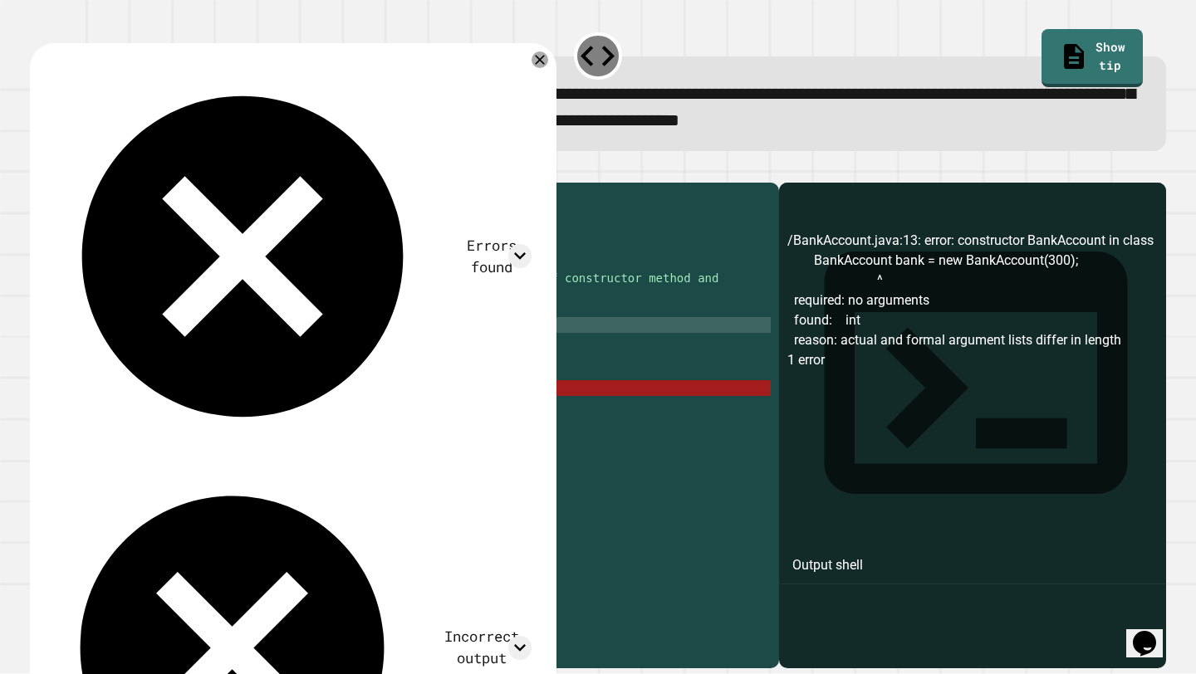
click at [170, 347] on div "public class BankAccount { // instance variable starting on Line 4 int balance …" at bounding box center [420, 419] width 699 height 457
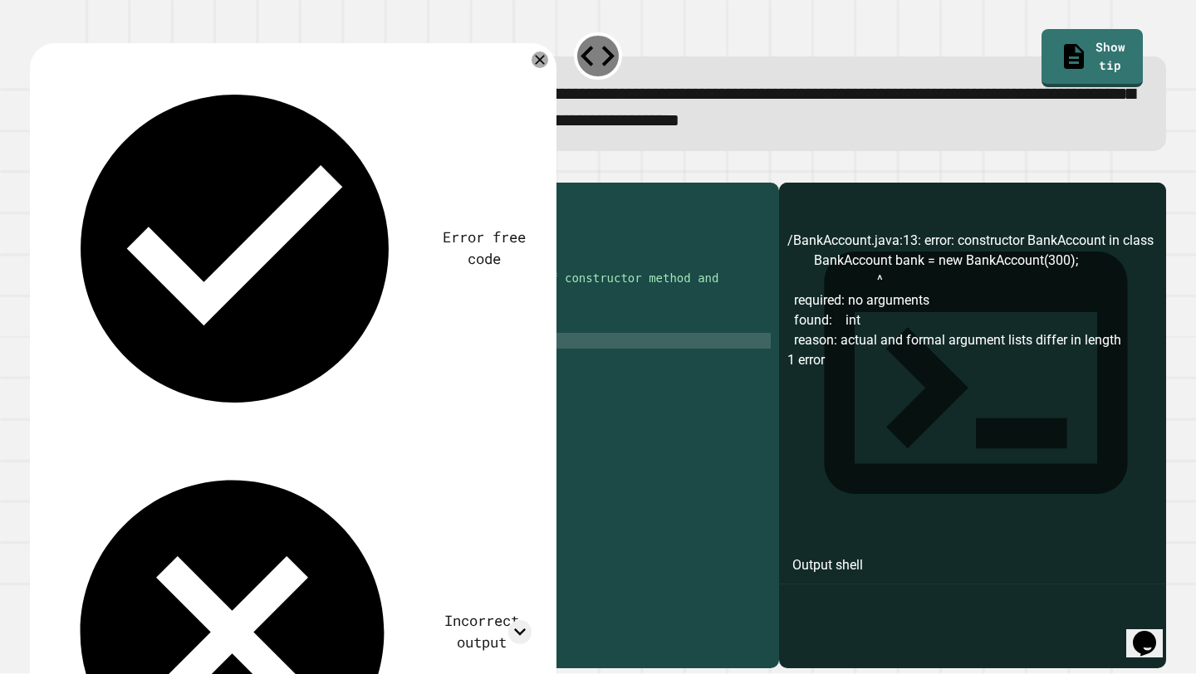
click at [169, 368] on div "public class BankAccount { // instance variable starting on Line 4 int balance …" at bounding box center [420, 419] width 699 height 457
click at [38, 169] on button "button" at bounding box center [38, 169] width 0 height 0
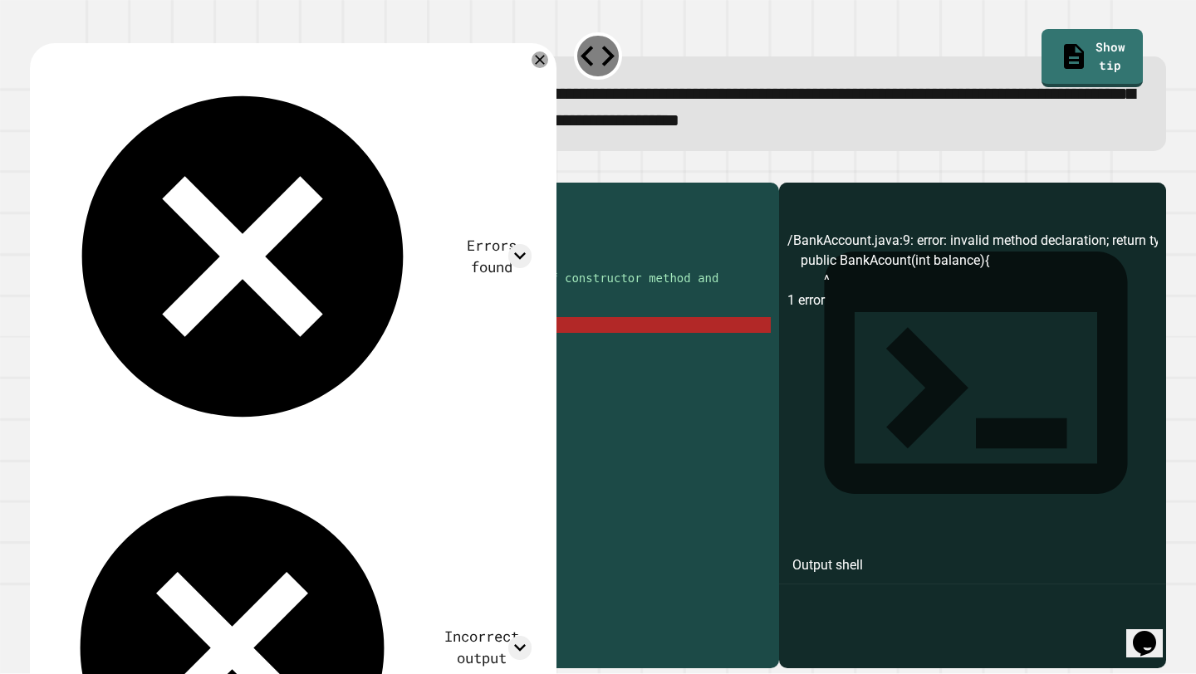
click at [153, 350] on div "public class BankAccount { // instance variable starting on Line 4 int balance …" at bounding box center [420, 419] width 699 height 457
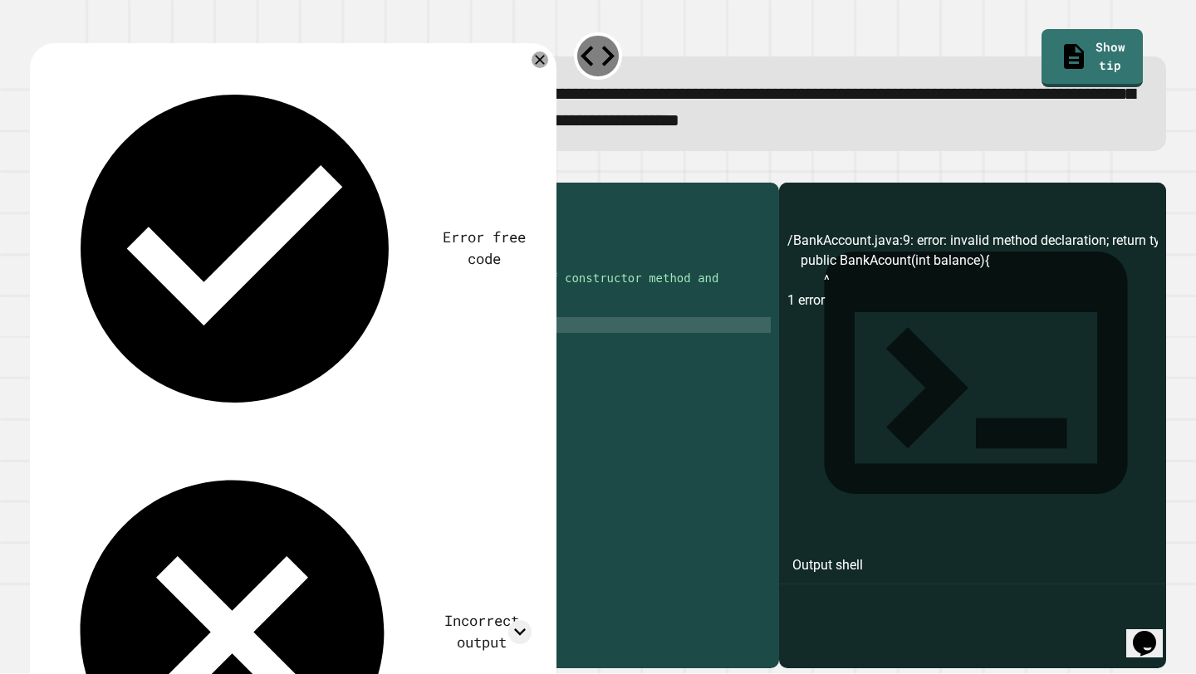
scroll to position [0, 7]
click at [54, 181] on icon "button" at bounding box center [49, 180] width 9 height 12
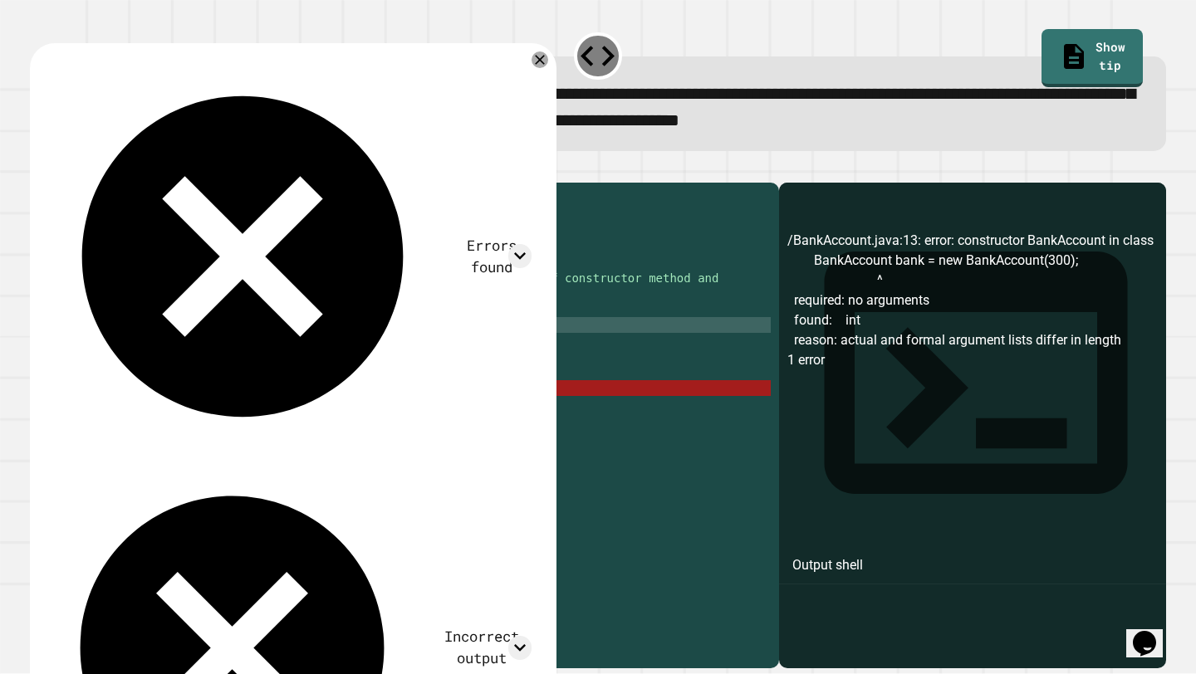
click at [183, 355] on div "public class BankAccount { // instance variable starting on Line 4 int balance …" at bounding box center [420, 419] width 699 height 457
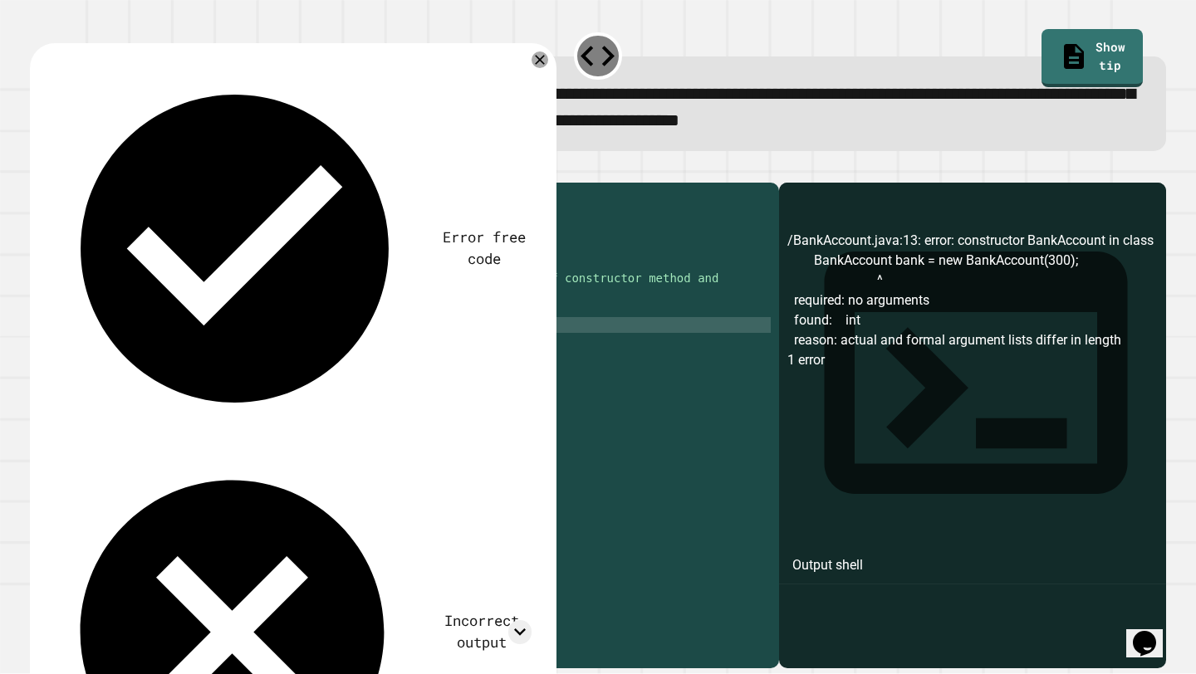
click at [159, 386] on div "public class BankAccount { // instance variable starting on Line 4 int balance …" at bounding box center [420, 419] width 699 height 457
type textarea "*"
click at [54, 183] on icon "button" at bounding box center [49, 180] width 9 height 12
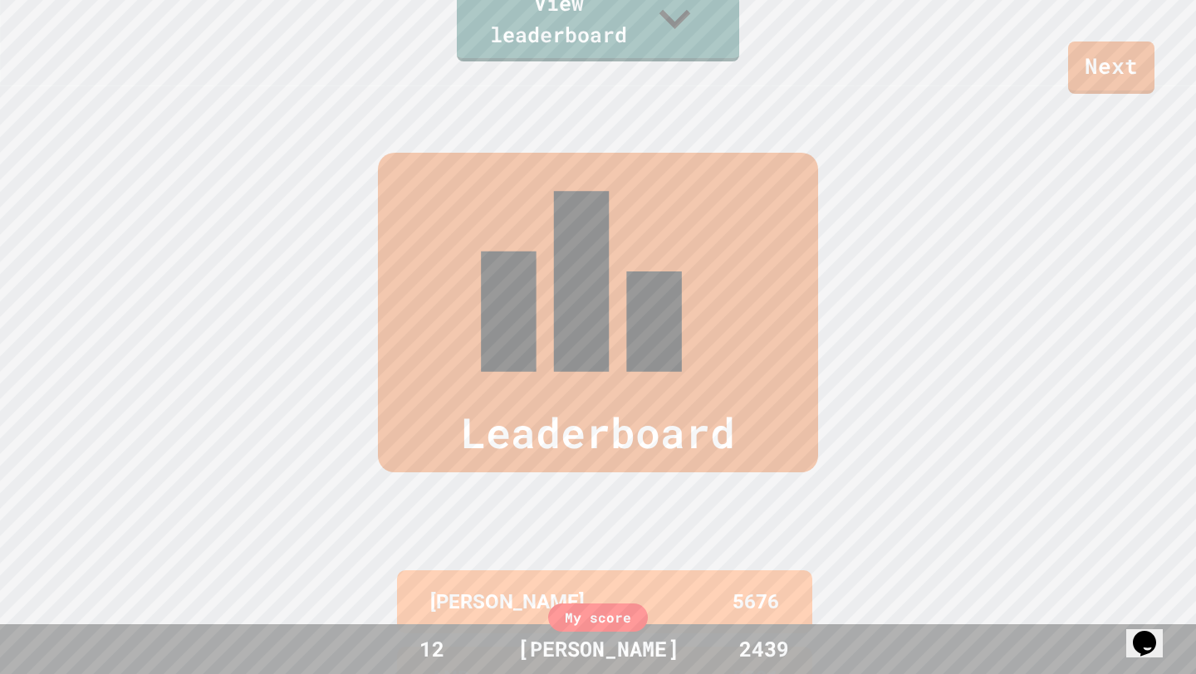
scroll to position [685, 0]
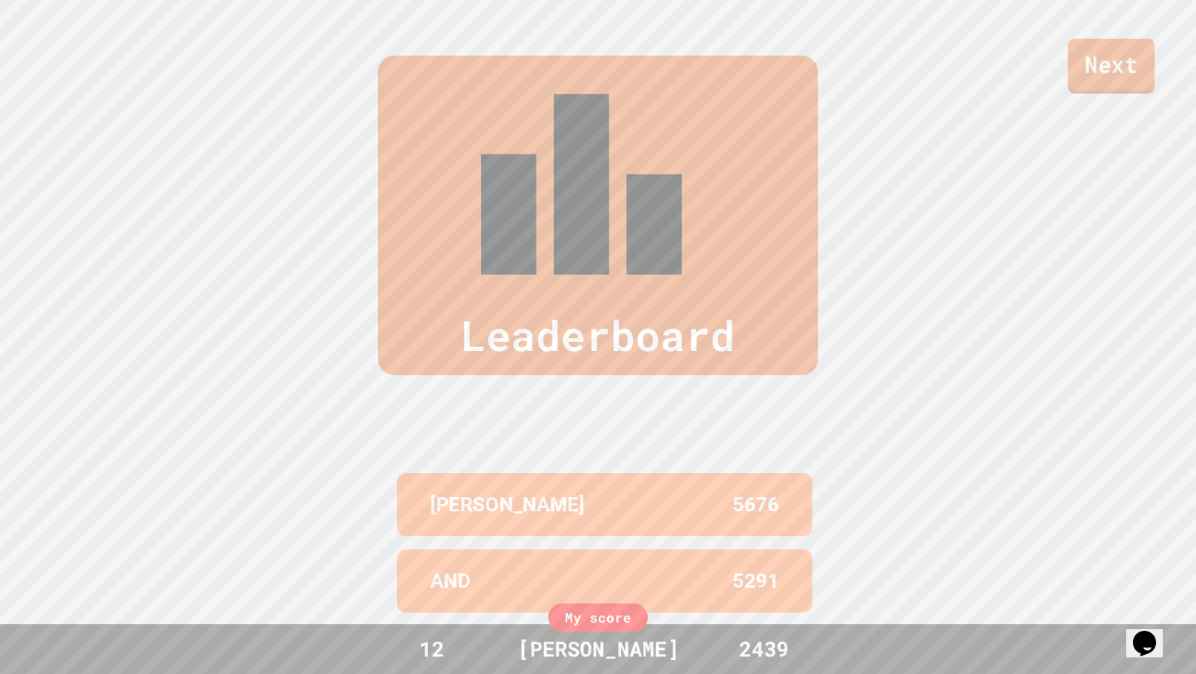
click at [1148, 60] on link "Next" at bounding box center [1111, 66] width 86 height 55
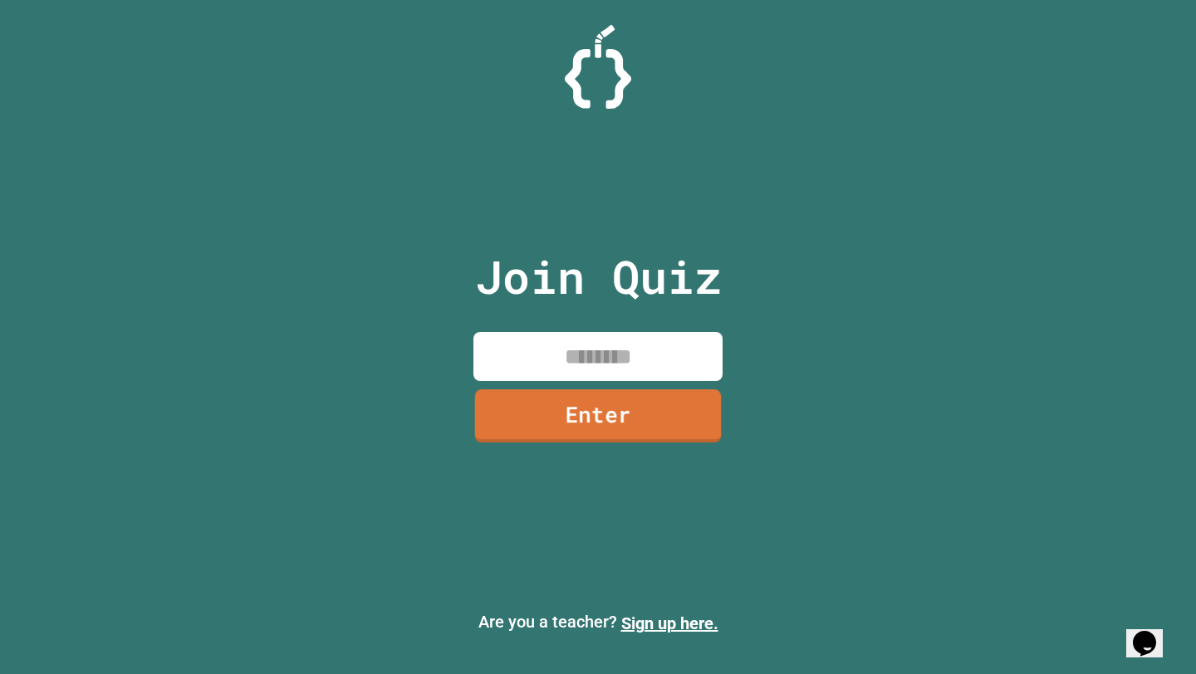
click at [621, 379] on input at bounding box center [597, 356] width 249 height 49
type input "********"
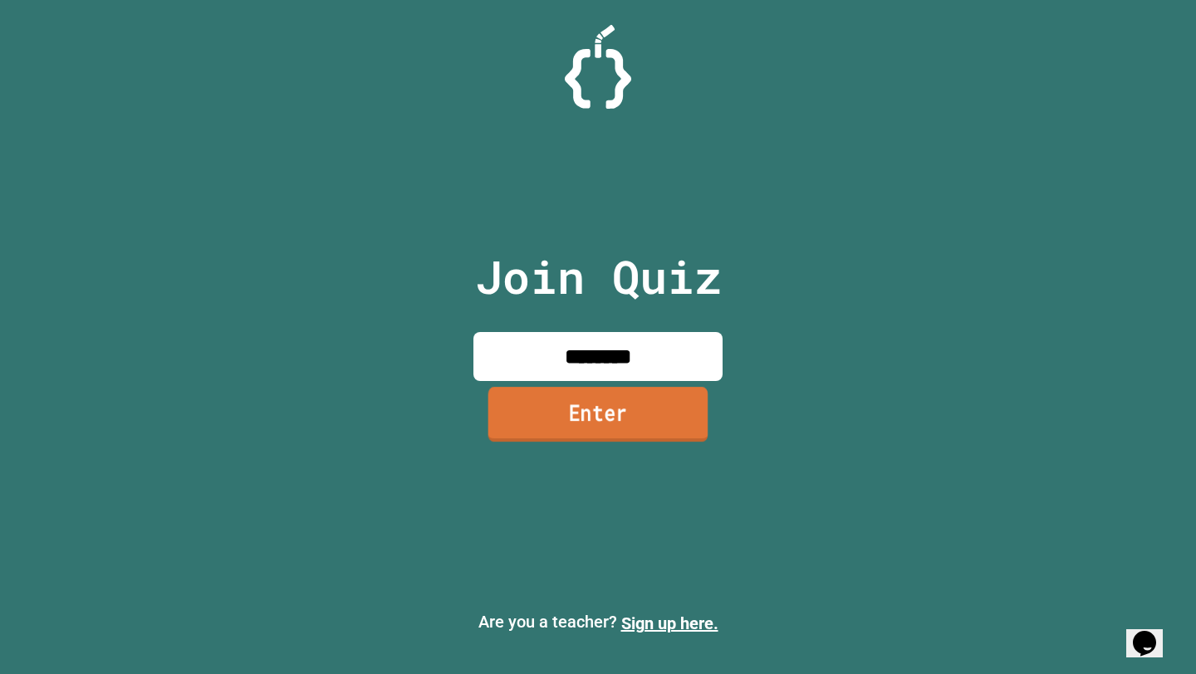
click at [608, 423] on link "Enter" at bounding box center [598, 414] width 220 height 55
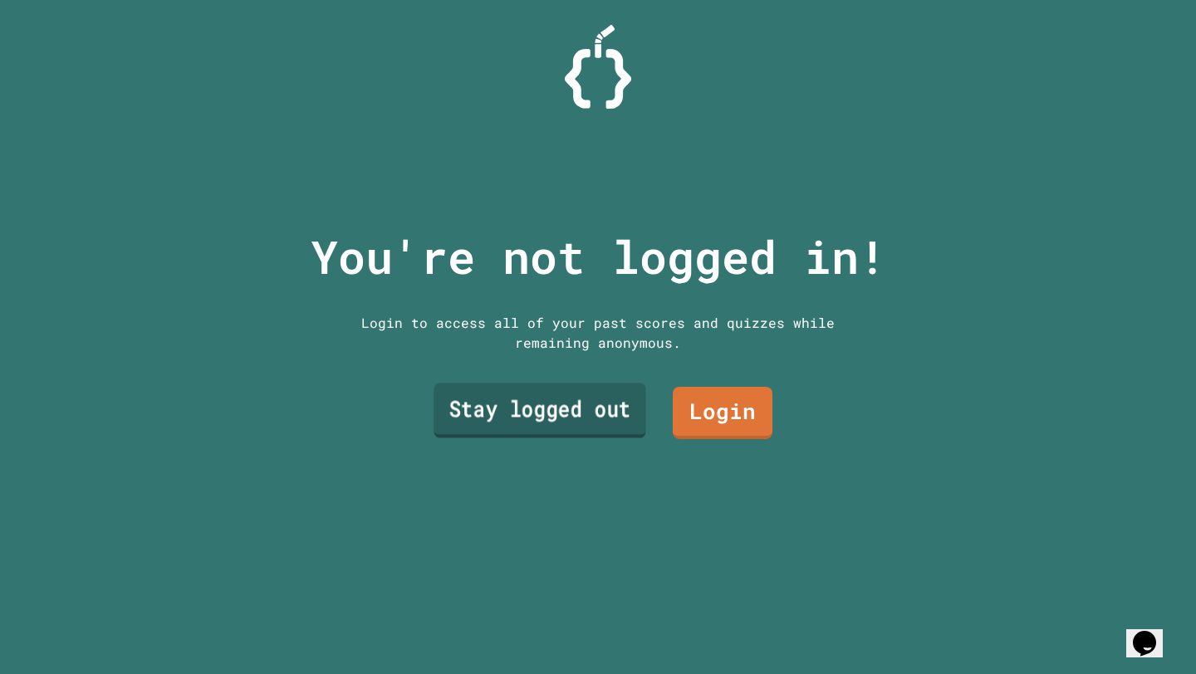
click at [557, 399] on link "Stay logged out" at bounding box center [539, 410] width 213 height 55
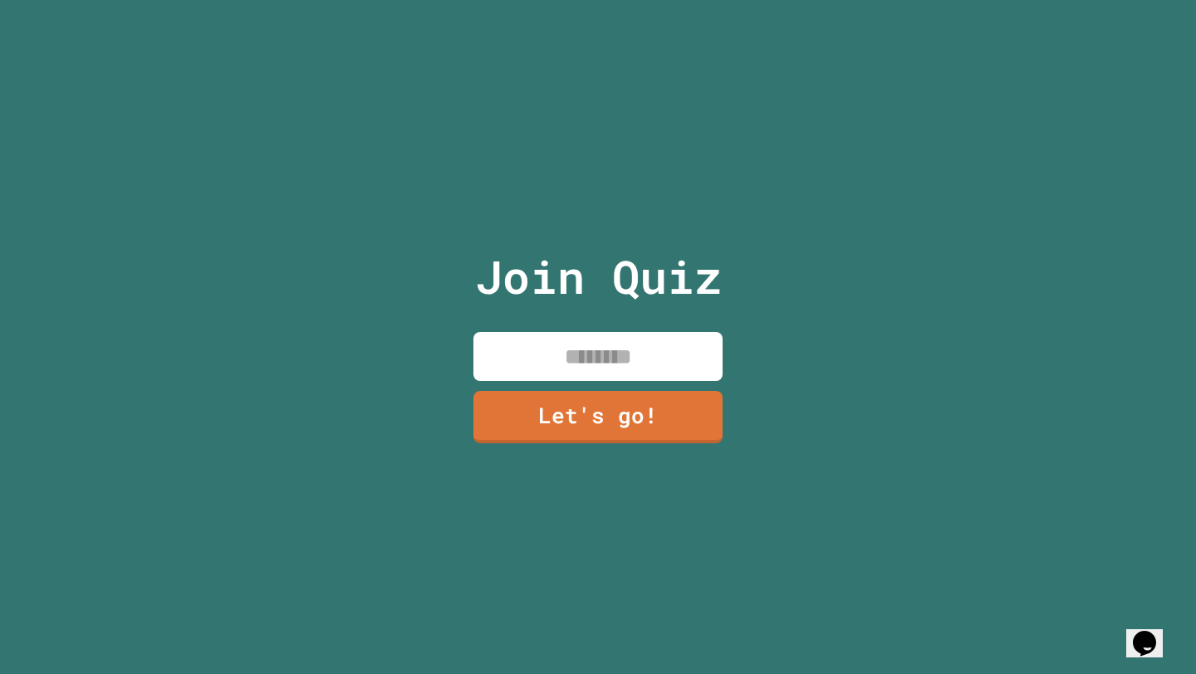
click at [528, 338] on input at bounding box center [597, 356] width 249 height 49
type input "******"
click at [601, 416] on link "Let's go!" at bounding box center [597, 416] width 248 height 55
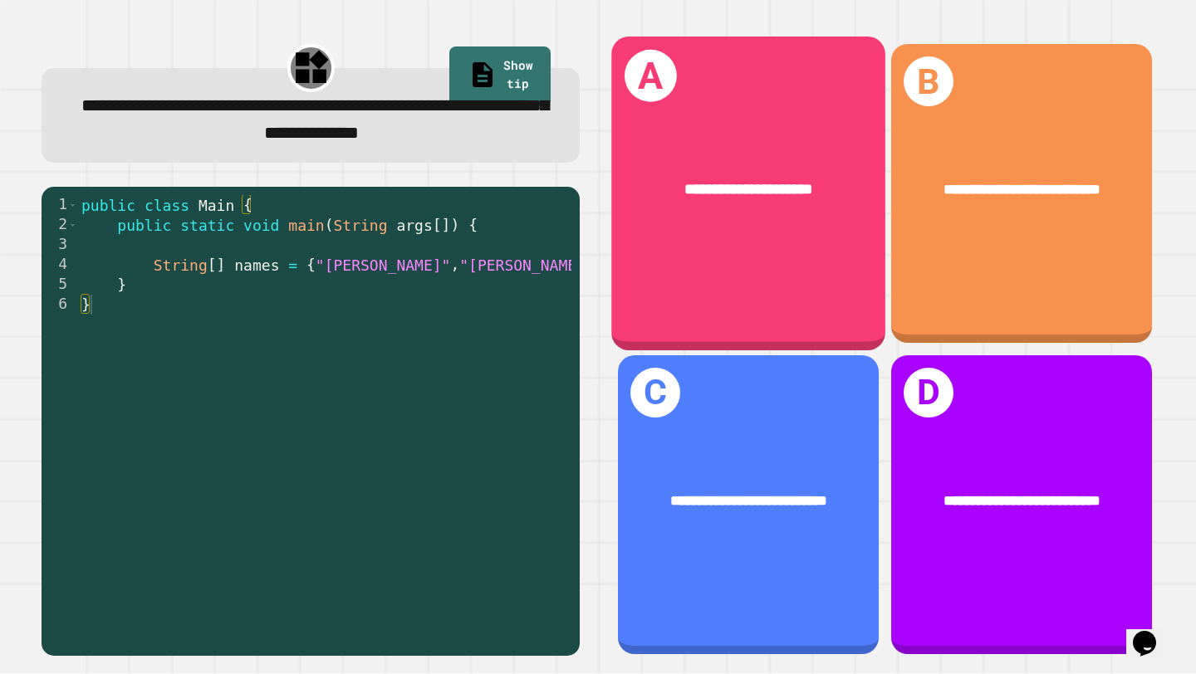
click at [789, 236] on div "**********" at bounding box center [749, 194] width 274 height 314
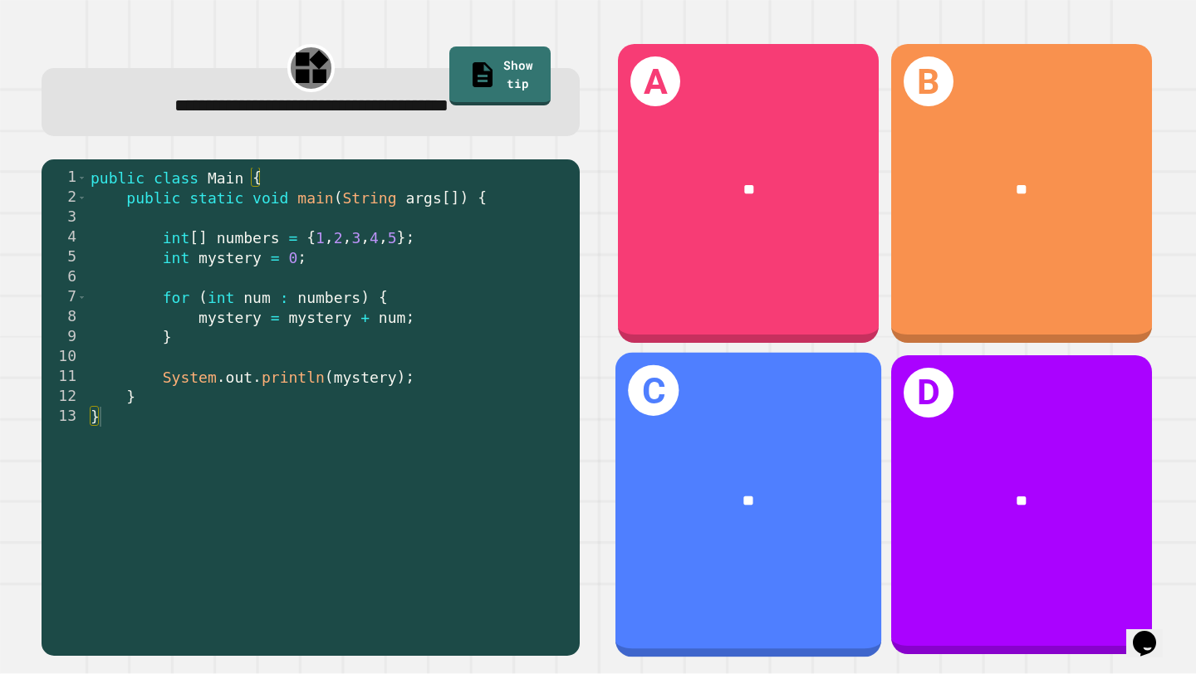
click at [777, 501] on div "**" at bounding box center [749, 500] width 206 height 22
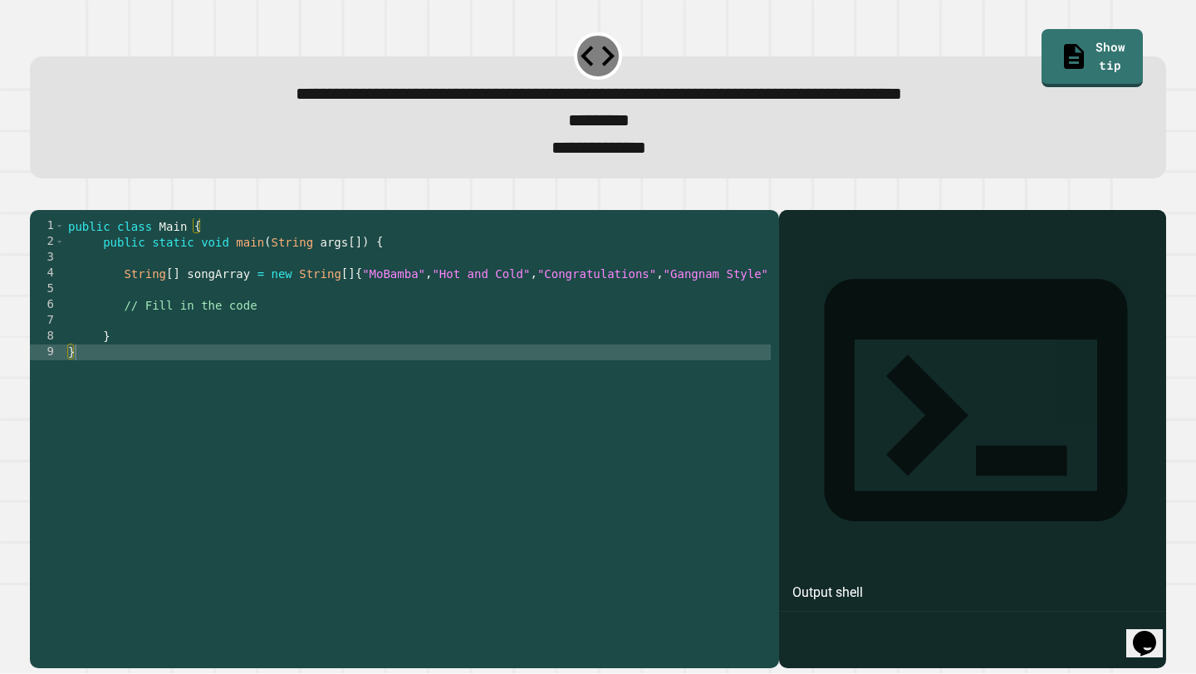
click at [263, 316] on div "public class Main { public static void main ( String args [ ]) { String [ ] son…" at bounding box center [525, 431] width 921 height 426
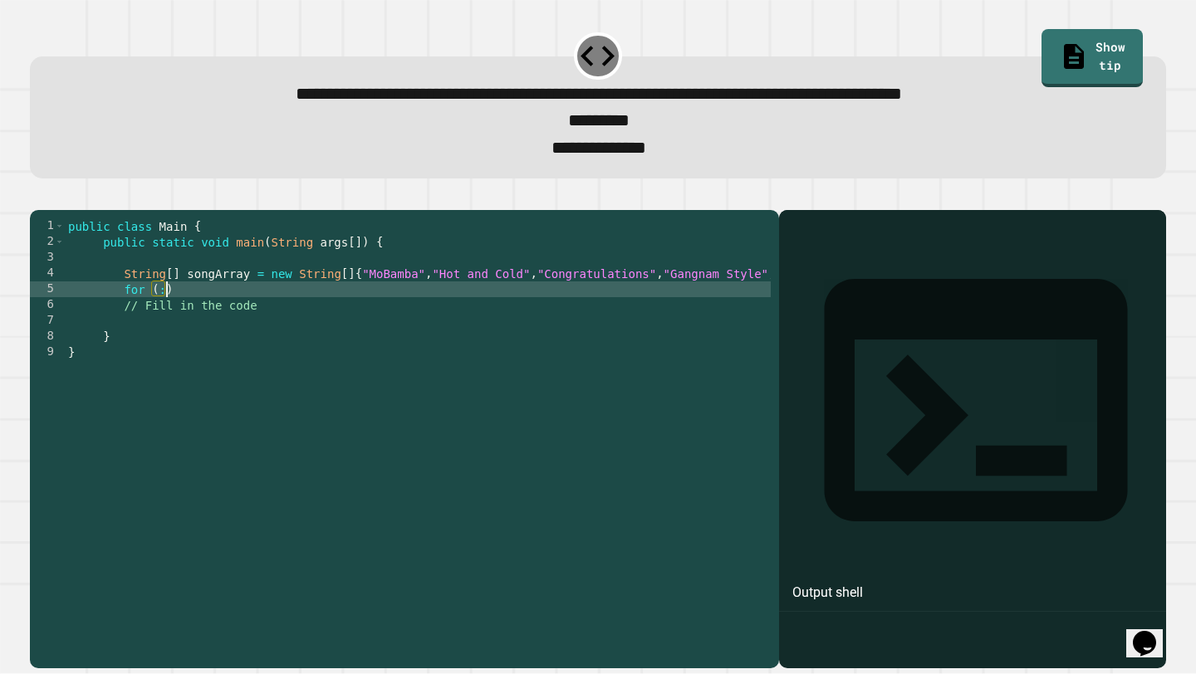
scroll to position [0, 6]
click at [585, 61] on div at bounding box center [598, 56] width 48 height 48
click at [600, 60] on icon at bounding box center [597, 56] width 34 height 21
click at [1070, 63] on link "Show tip" at bounding box center [1091, 58] width 101 height 58
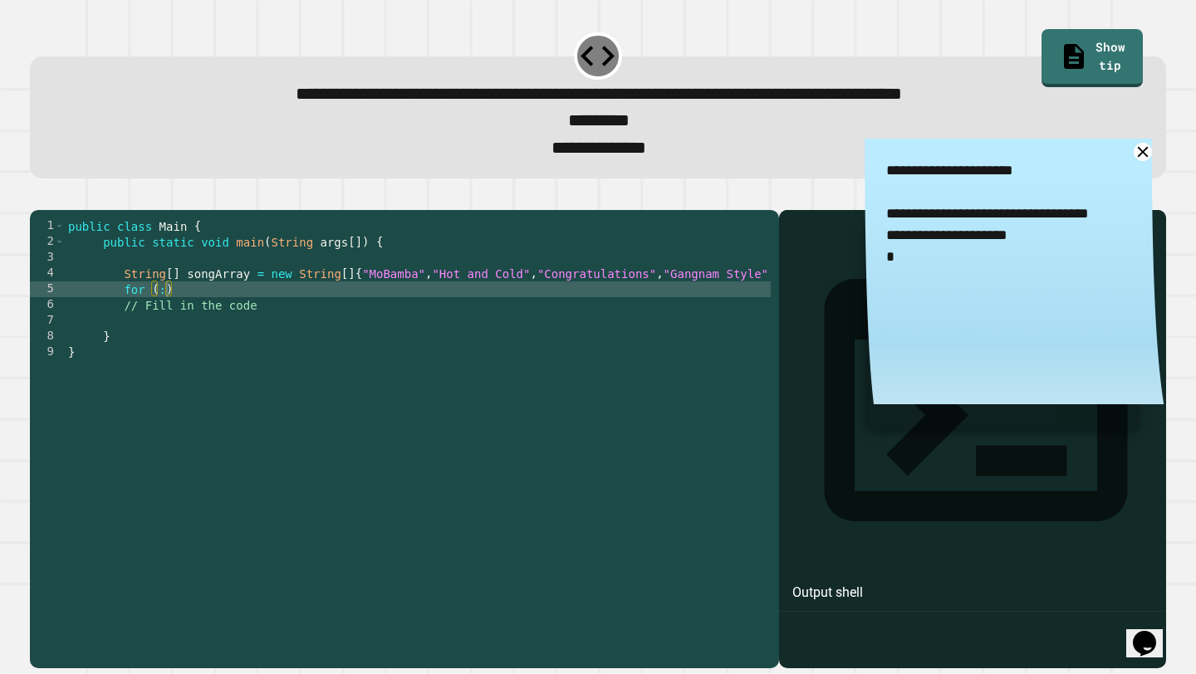
click at [166, 322] on div "public class Main { public static void main ( String args [ ]) { String [ ] son…" at bounding box center [525, 431] width 921 height 426
type textarea "**********"
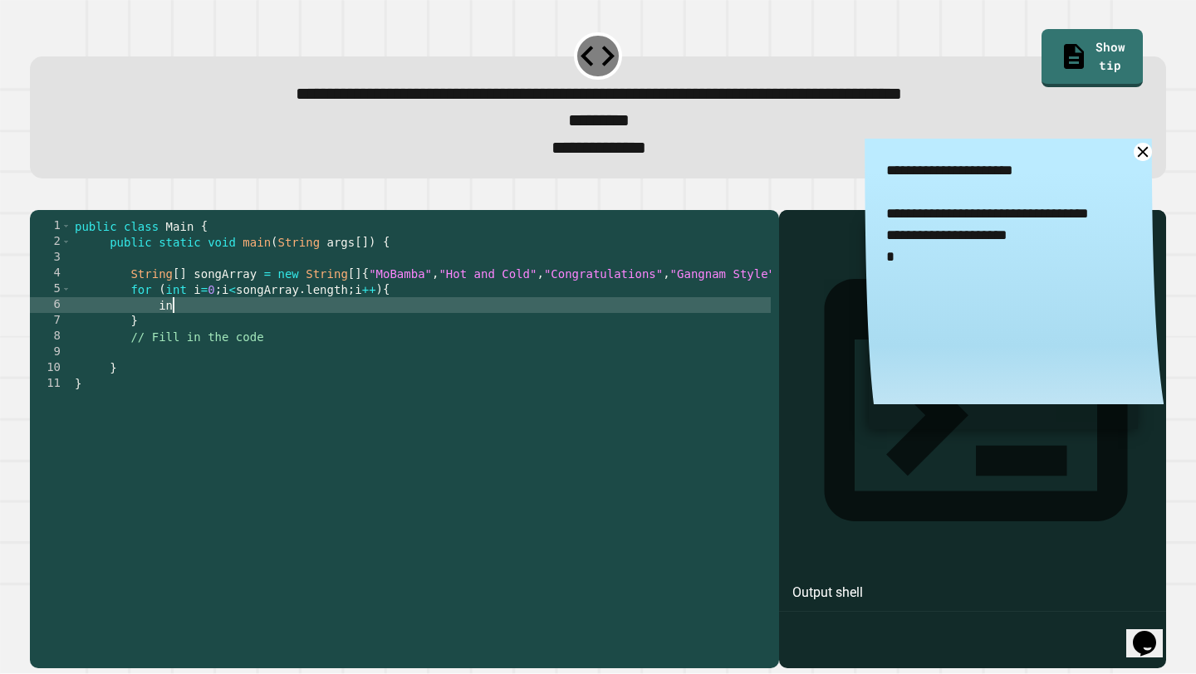
scroll to position [0, 7]
type textarea "*"
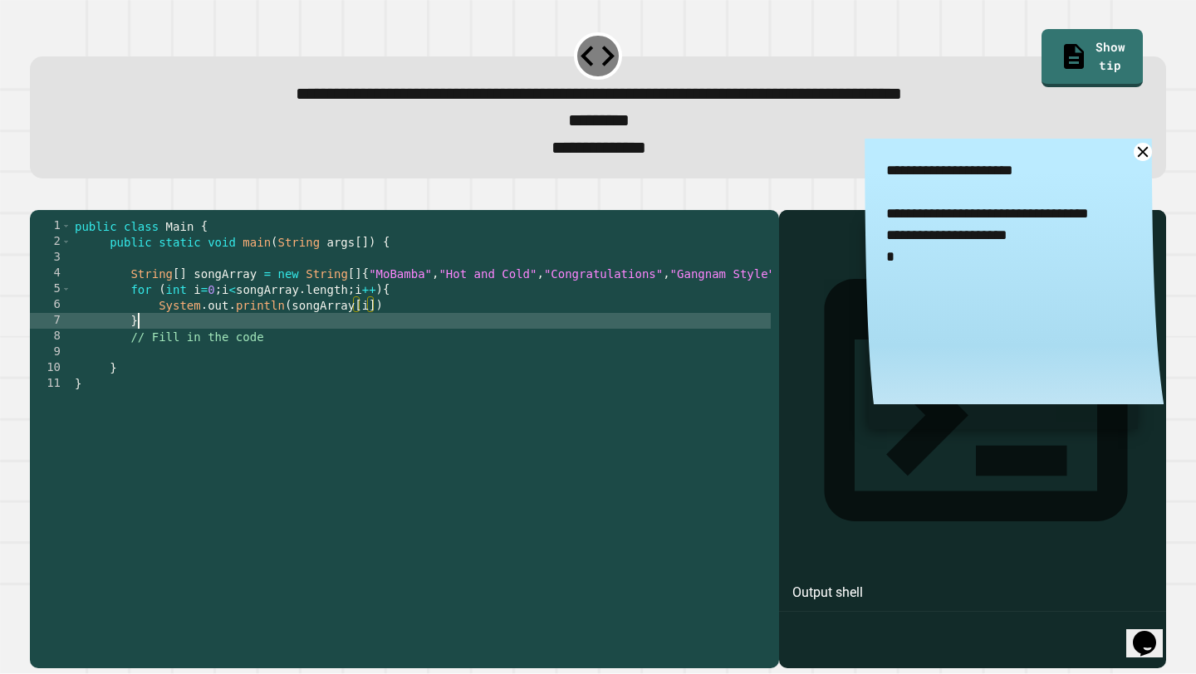
click at [178, 345] on div "public class Main { public static void main ( String args [ ]) { String [ ] son…" at bounding box center [531, 431] width 921 height 426
click at [38, 197] on icon "button" at bounding box center [38, 197] width 0 height 0
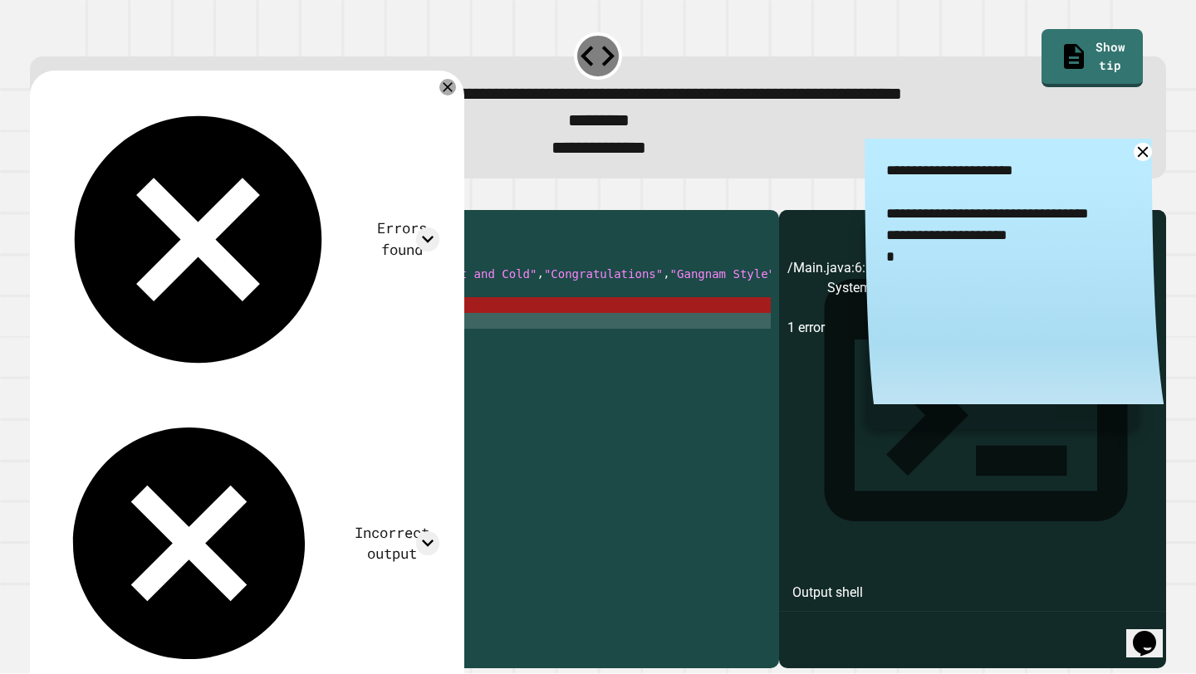
click at [507, 330] on div "public class Main { public static void main ( String args [ ]) { String [ ] son…" at bounding box center [531, 431] width 921 height 426
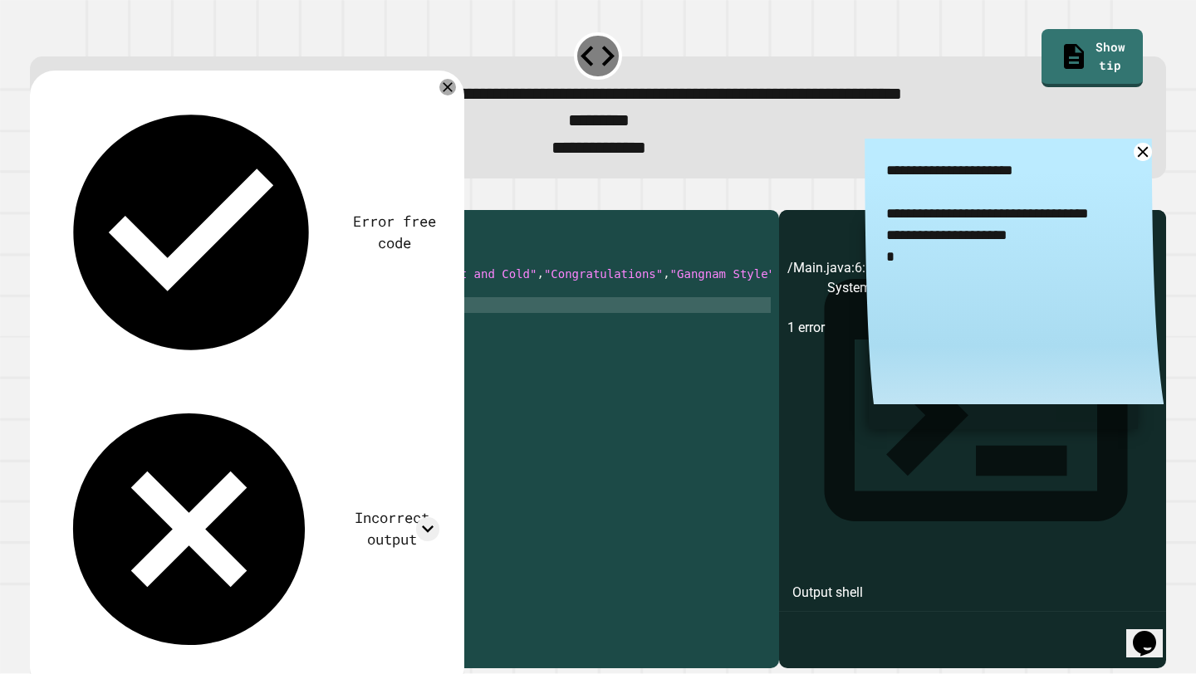
scroll to position [0, 22]
type textarea "**********"
click at [38, 197] on icon "button" at bounding box center [38, 197] width 0 height 0
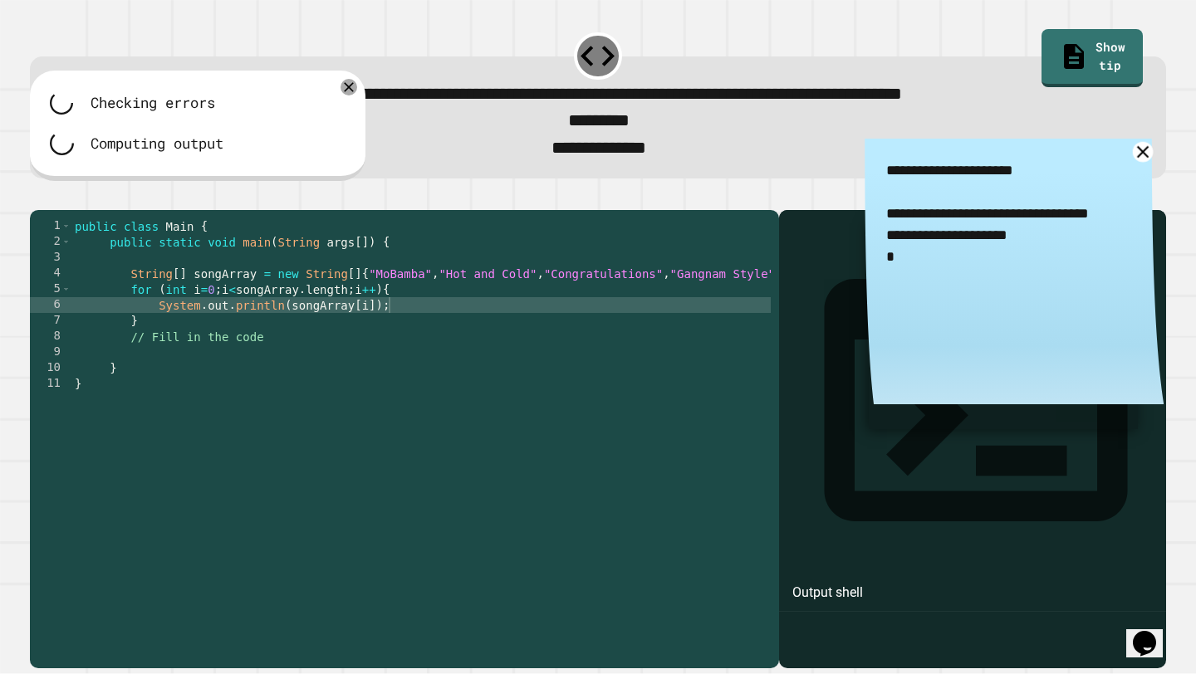
click at [1144, 154] on icon at bounding box center [1142, 152] width 20 height 20
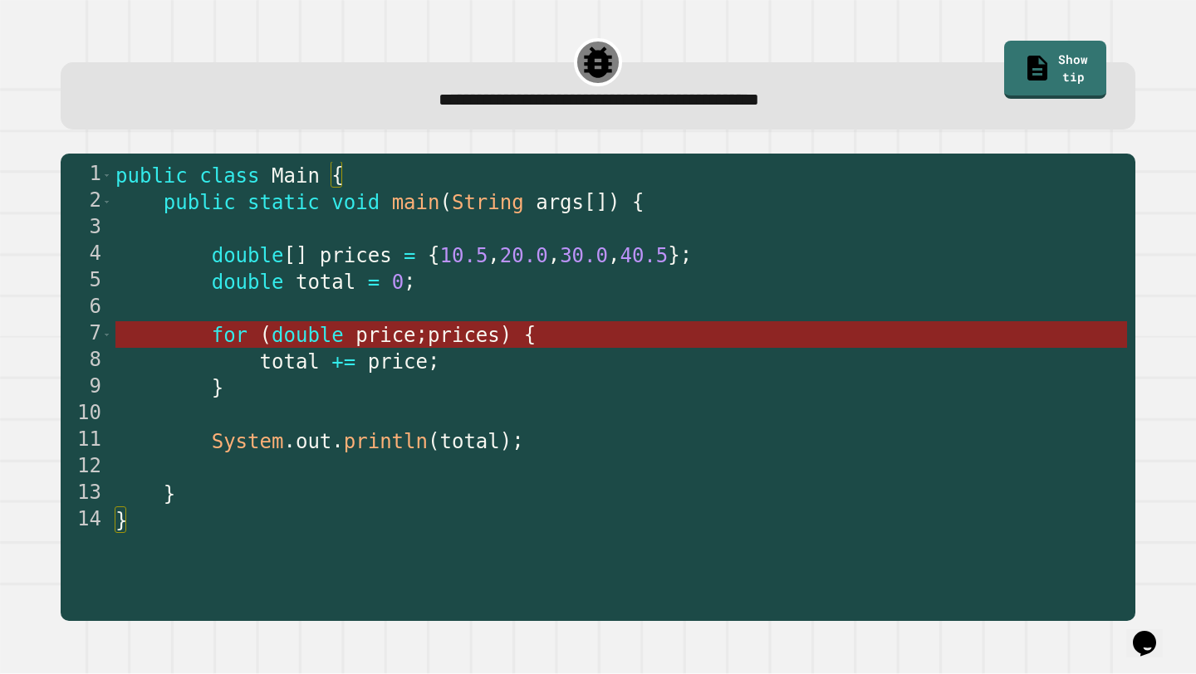
click at [364, 342] on span "price" at bounding box center [385, 335] width 60 height 23
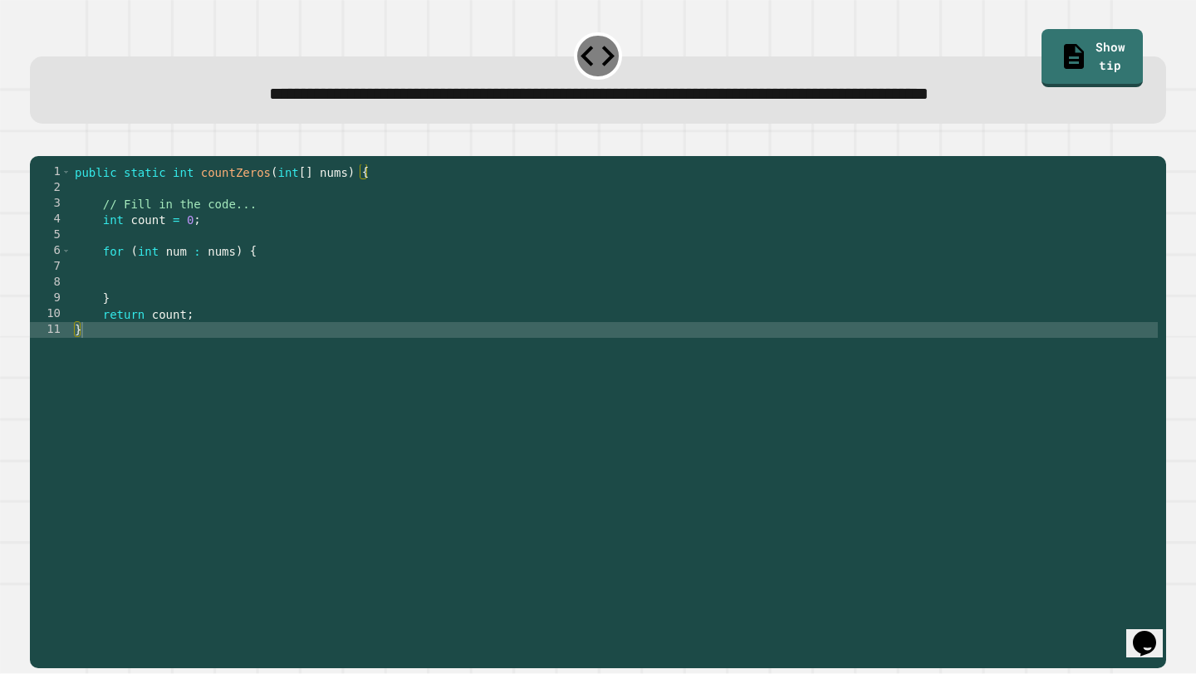
click at [146, 306] on div "public static int countZeros ( int [ ] nums ) { // Fill in the code... int coun…" at bounding box center [614, 408] width 1086 height 489
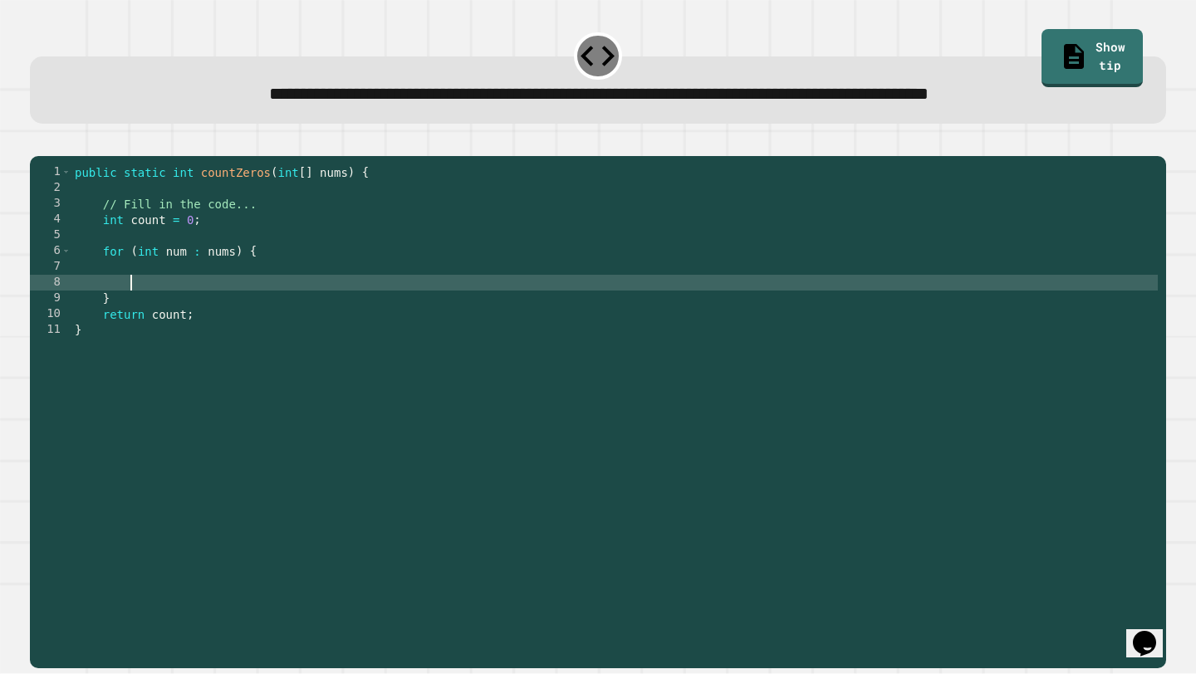
click at [147, 296] on div "public static int countZeros ( int [ ] nums ) { // Fill in the code... int coun…" at bounding box center [614, 408] width 1086 height 489
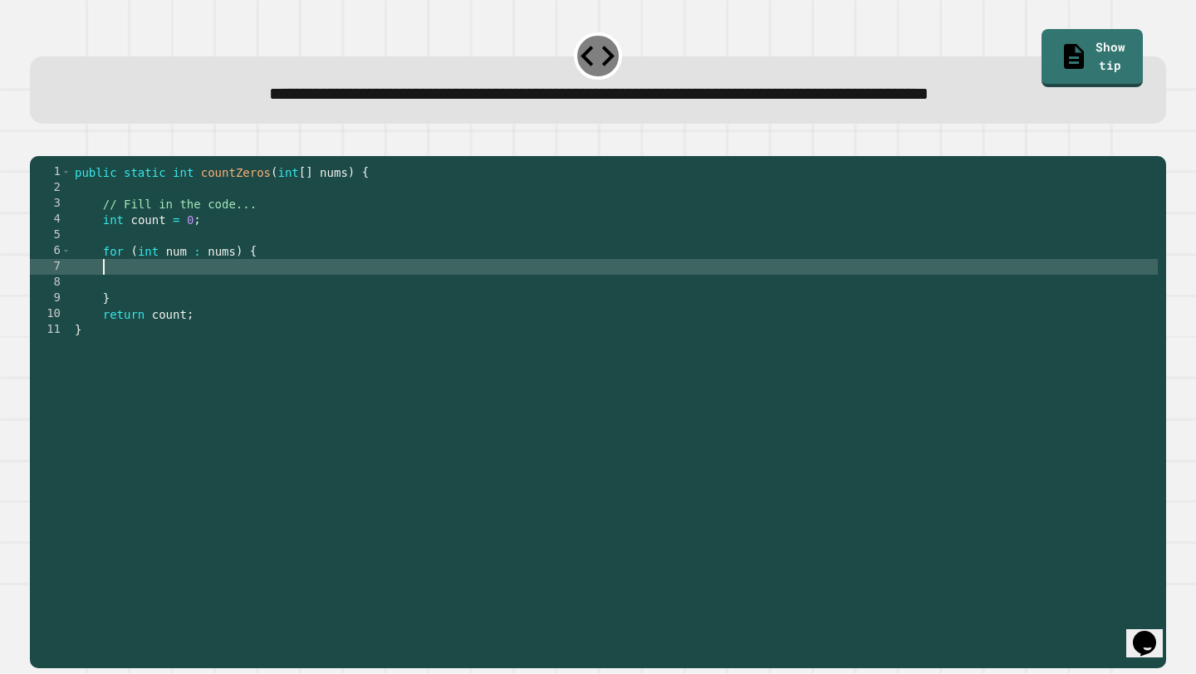
click at [147, 296] on div "public static int countZeros ( int [ ] nums ) { // Fill in the code... int coun…" at bounding box center [614, 408] width 1086 height 489
click at [147, 304] on div "public static int countZeros ( int [ ] nums ) { // Fill in the code... int coun…" at bounding box center [614, 408] width 1086 height 489
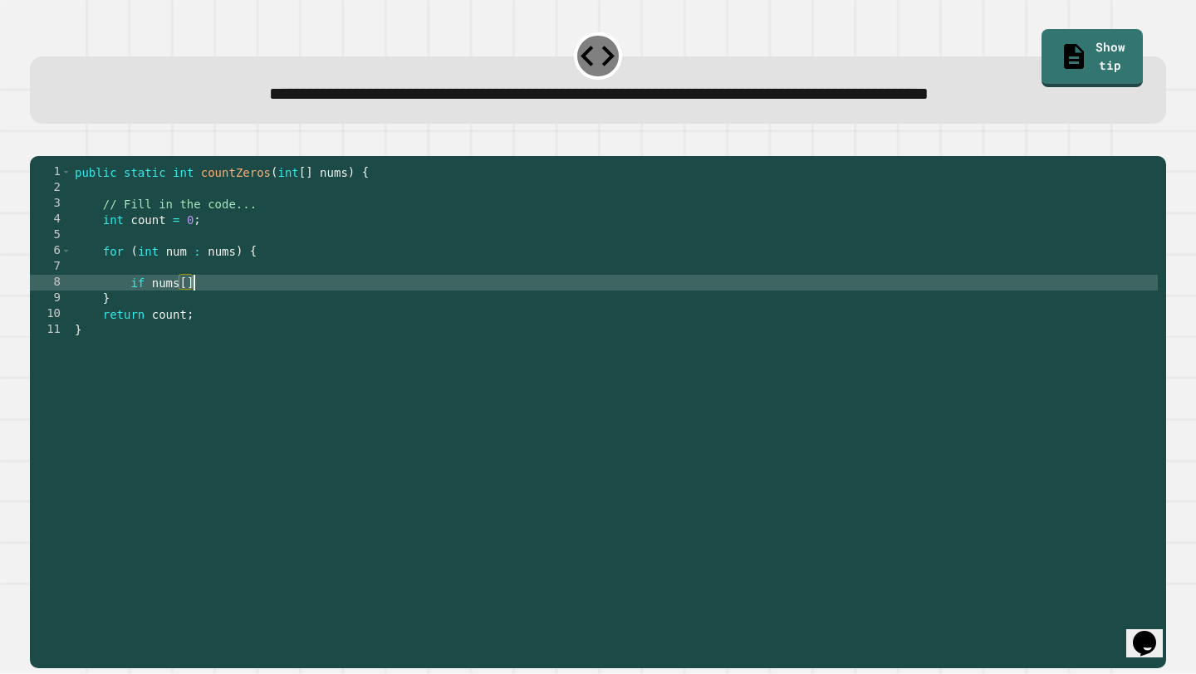
scroll to position [0, 7]
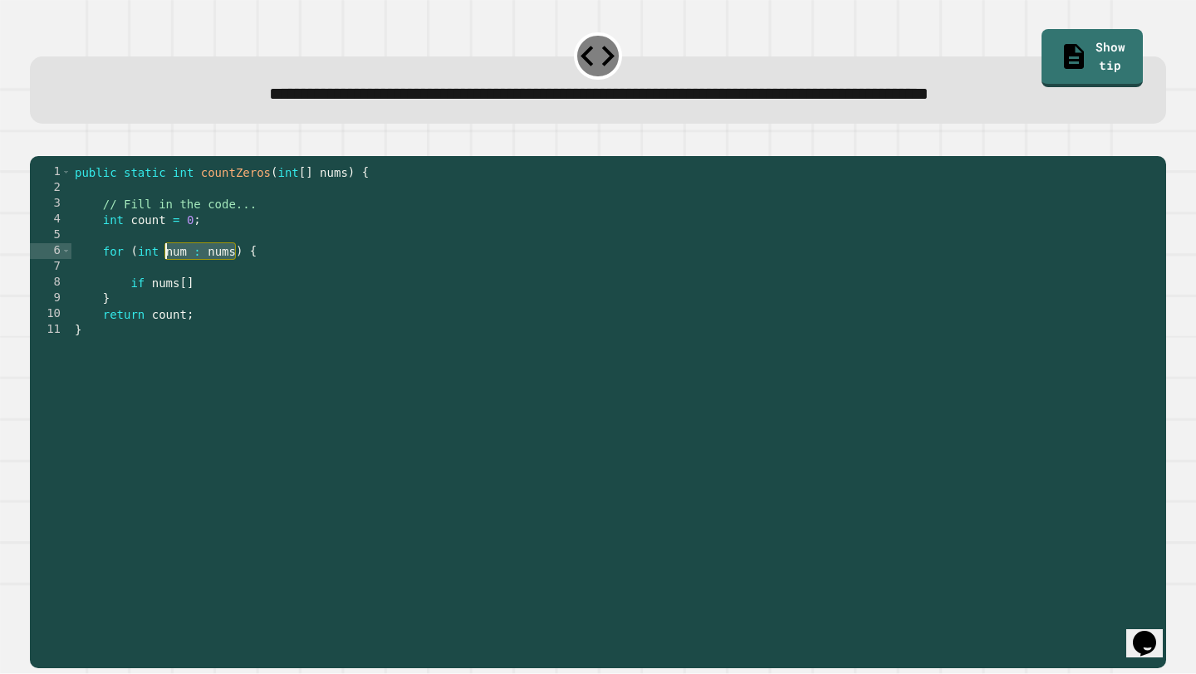
drag, startPoint x: 234, startPoint y: 272, endPoint x: 164, endPoint y: 275, distance: 70.6
click at [164, 275] on div "public static int countZeros ( int [ ] nums ) { // Fill in the code... int coun…" at bounding box center [614, 408] width 1086 height 489
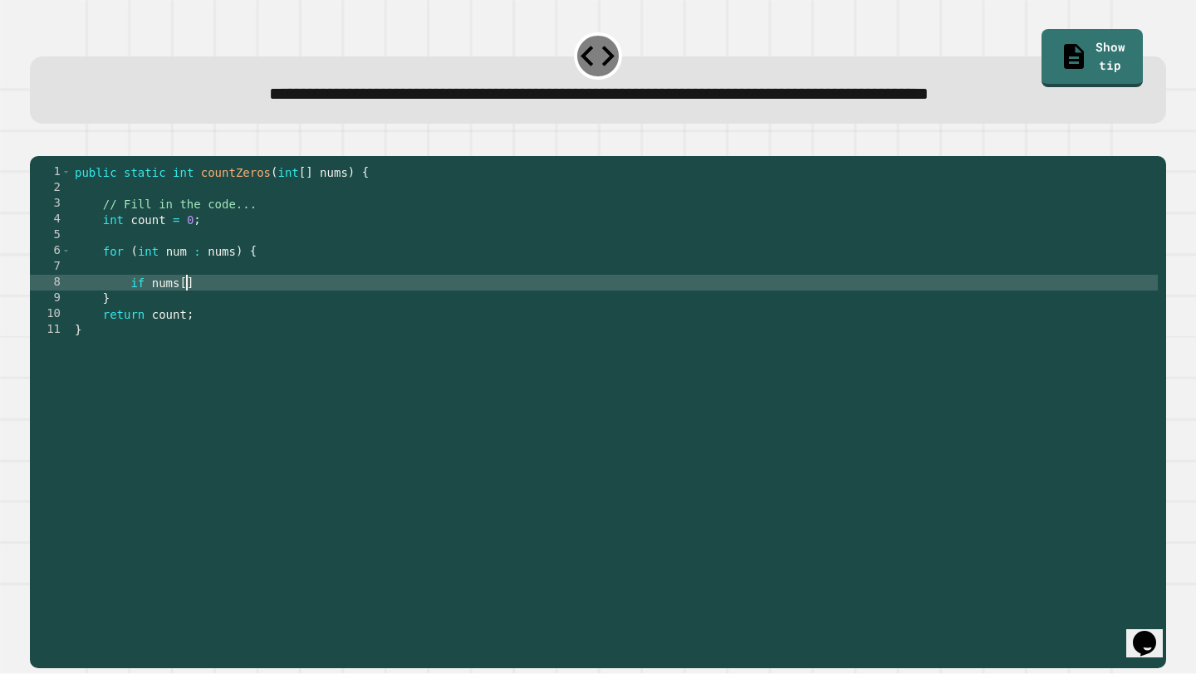
click at [186, 305] on div "public static int countZeros ( int [ ] nums ) { // Fill in the code... int coun…" at bounding box center [614, 408] width 1086 height 489
click at [219, 311] on div "public static int countZeros ( int [ ] nums ) { // Fill in the code... int coun…" at bounding box center [614, 408] width 1086 height 489
click at [149, 307] on div "public static int countZeros ( int [ ] nums ) { // Fill in the code... int coun…" at bounding box center [614, 408] width 1086 height 489
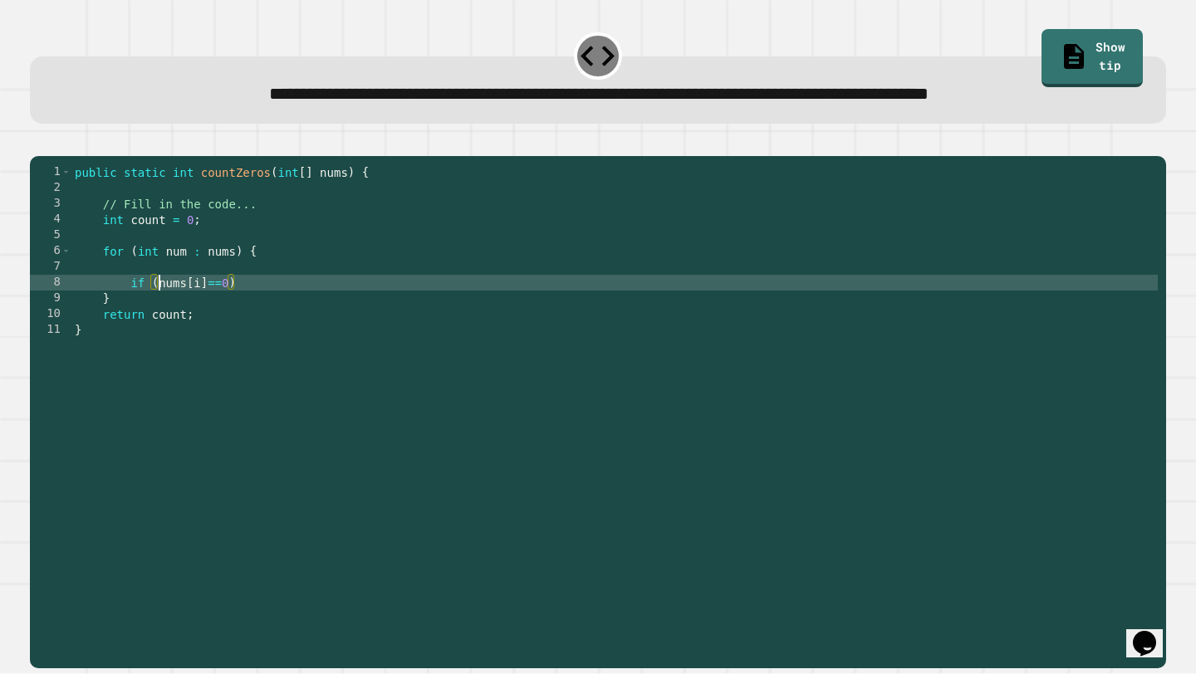
click at [254, 301] on div "public static int countZeros ( int [ ] nums ) { // Fill in the code... int coun…" at bounding box center [614, 408] width 1086 height 489
type textarea "**********"
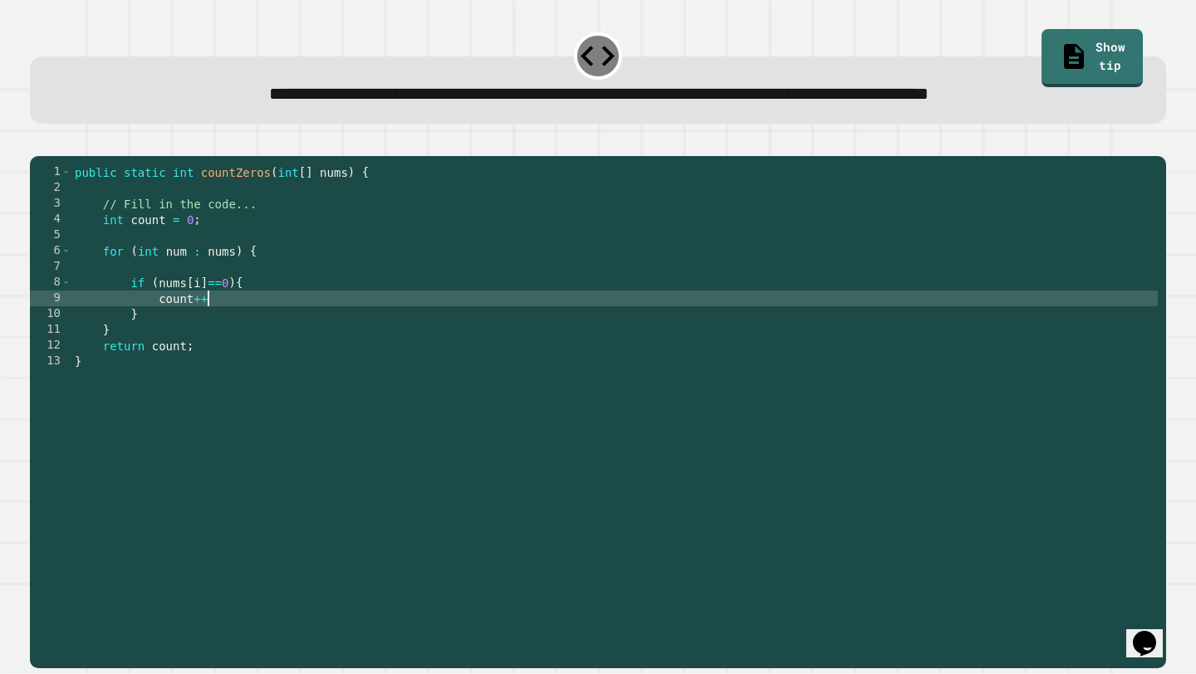
scroll to position [0, 9]
click at [38, 142] on icon "button" at bounding box center [38, 142] width 0 height 0
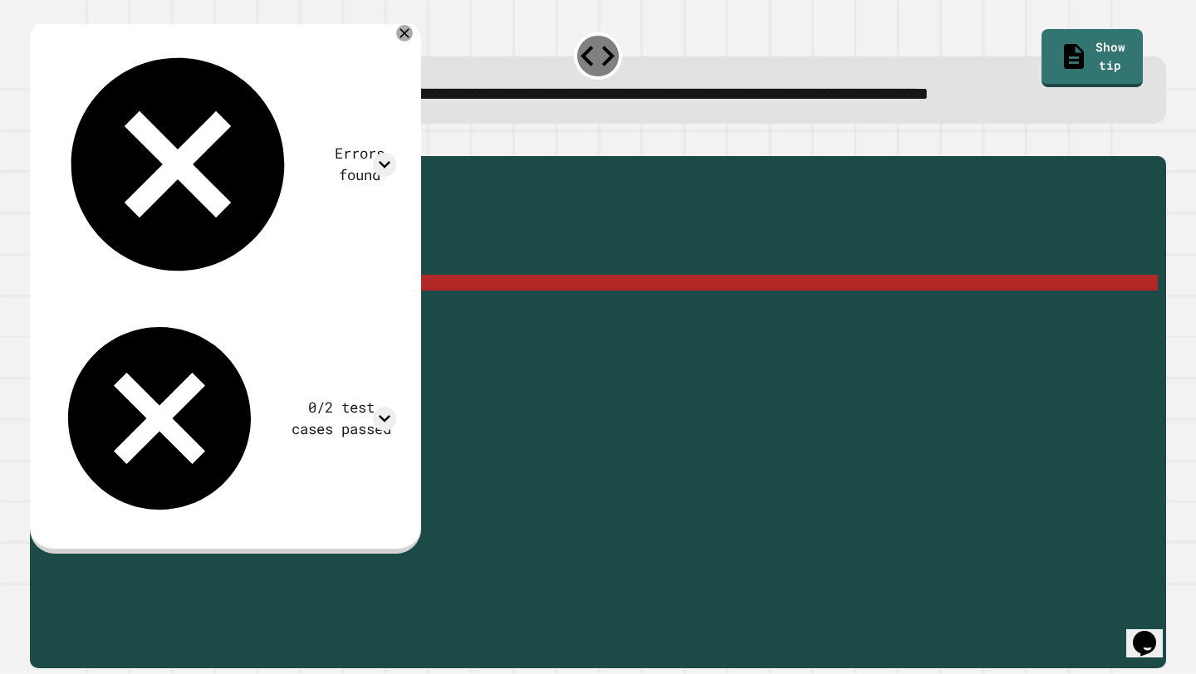
click at [211, 311] on div "public static int countZeros ( int [ ] nums ) { // Fill in the code... int coun…" at bounding box center [614, 408] width 1086 height 489
click at [184, 309] on div "public static int countZeros ( int [ ] nums ) { // Fill in the code... int coun…" at bounding box center [614, 408] width 1086 height 489
click at [186, 280] on div "public static int countZeros ( int [ ] nums ) { // Fill in the code... int coun…" at bounding box center [614, 408] width 1086 height 489
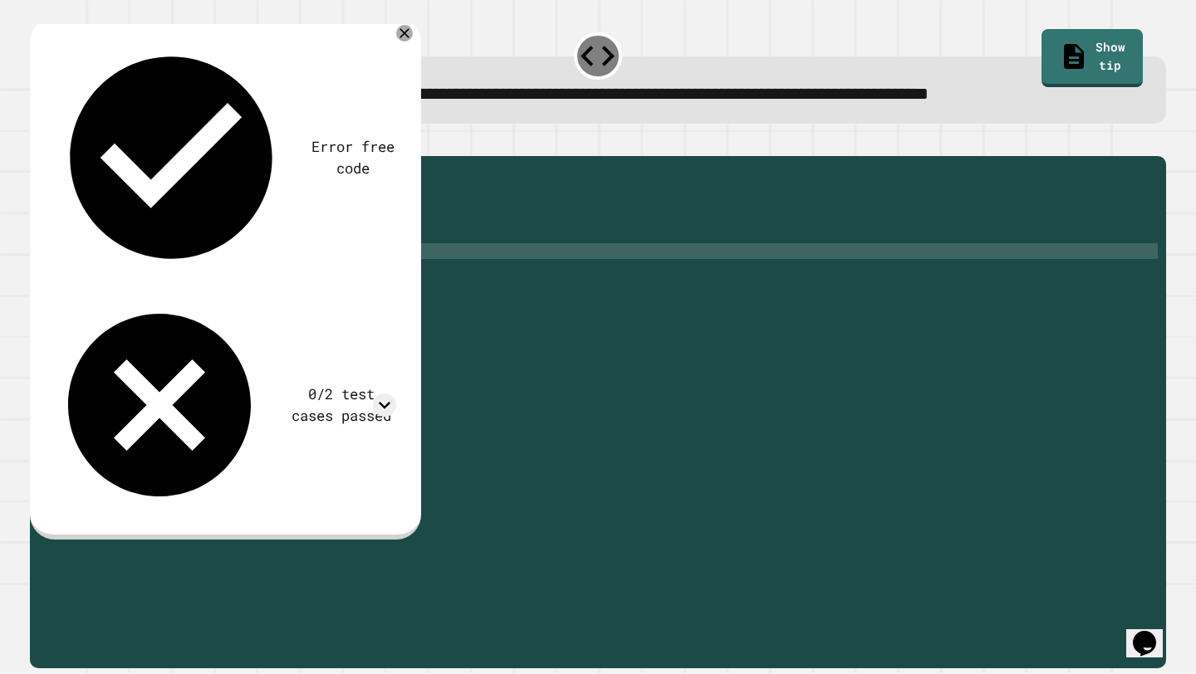
scroll to position [0, 7]
click at [227, 272] on div "public static int countZeros ( int [ ] nums ) { // Fill in the code... int coun…" at bounding box center [614, 408] width 1086 height 489
click at [198, 276] on div "public static int countZeros ( int [ ] nums ) { // Fill in the code... int coun…" at bounding box center [614, 408] width 1086 height 489
type textarea "**********"
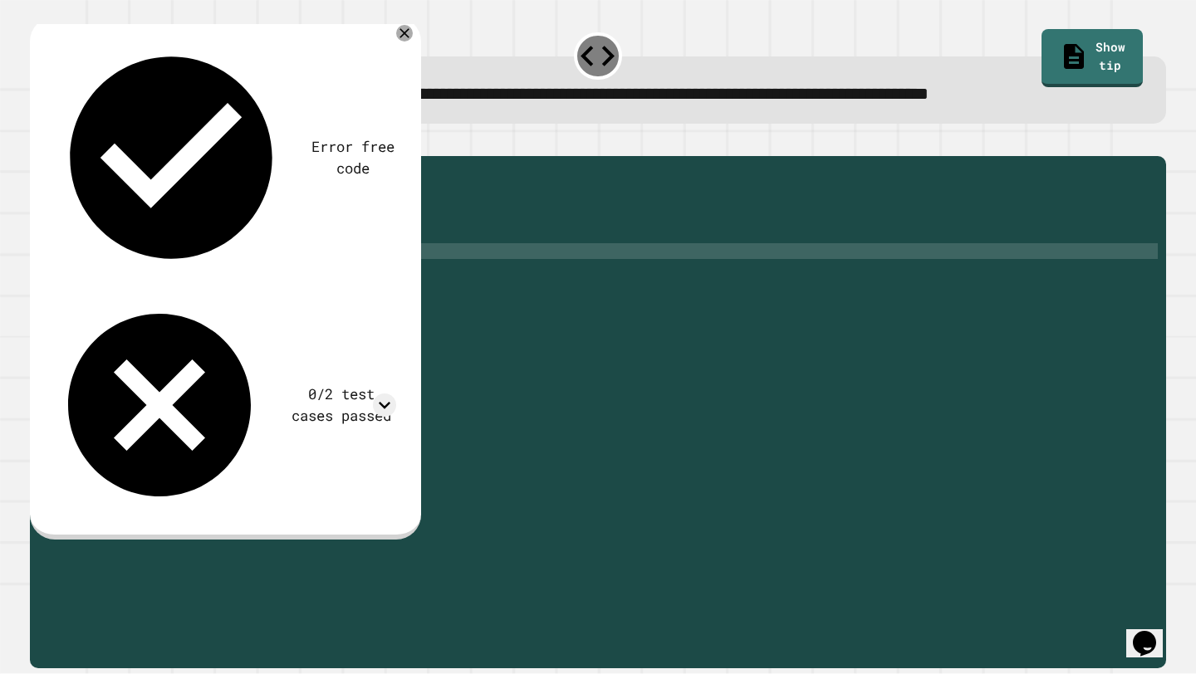
click at [38, 142] on icon "button" at bounding box center [38, 142] width 0 height 0
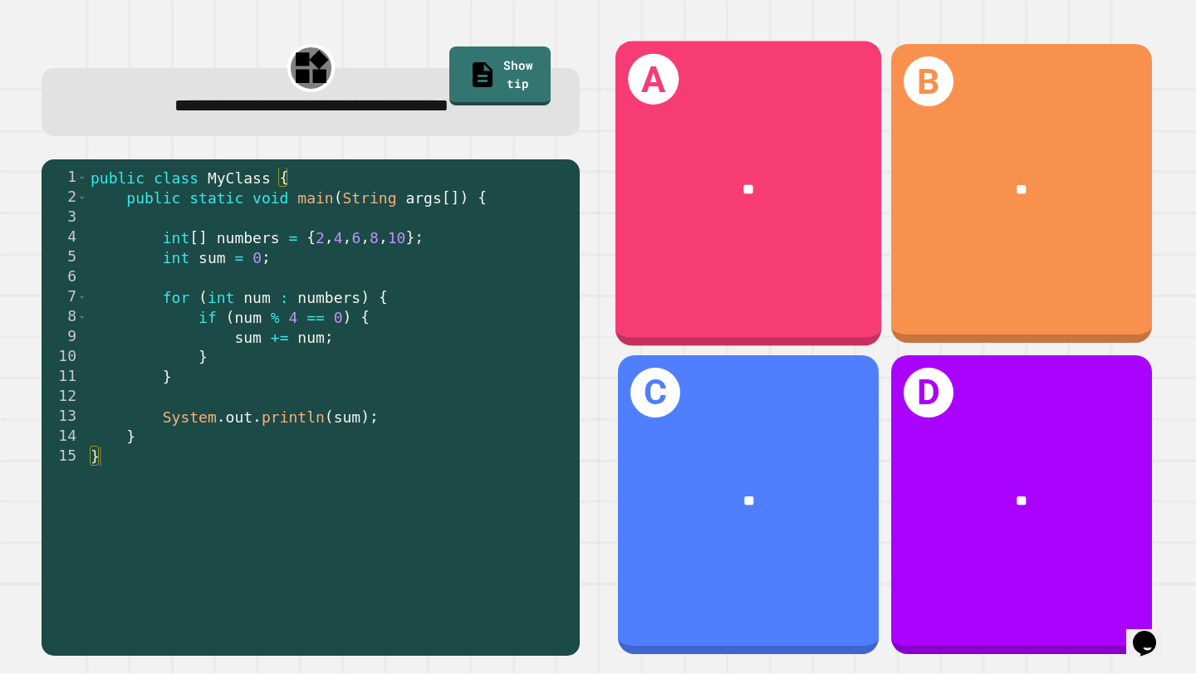
click at [700, 193] on div "**" at bounding box center [749, 190] width 206 height 22
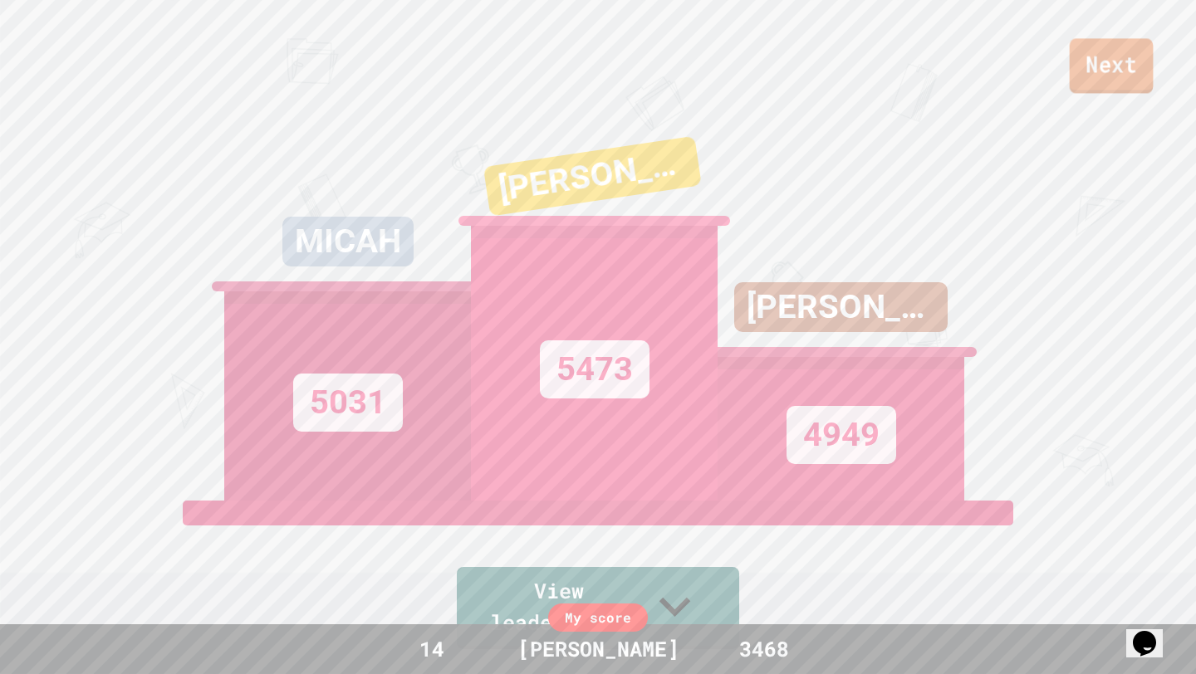
click at [1101, 78] on link "Next" at bounding box center [1111, 65] width 84 height 55
